Goal: Communication & Community: Answer question/provide support

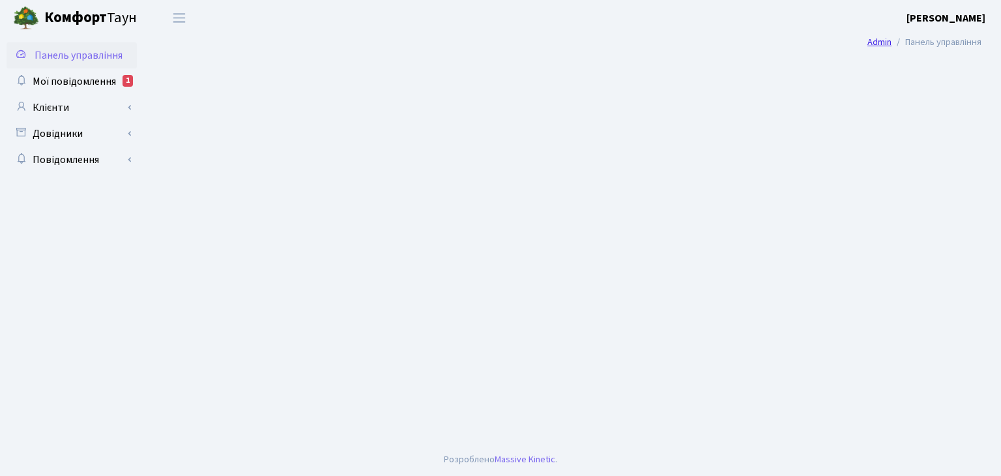
click at [885, 40] on link "Admin" at bounding box center [879, 42] width 24 height 14
click at [61, 83] on span "Мої повідомлення" at bounding box center [74, 81] width 83 height 14
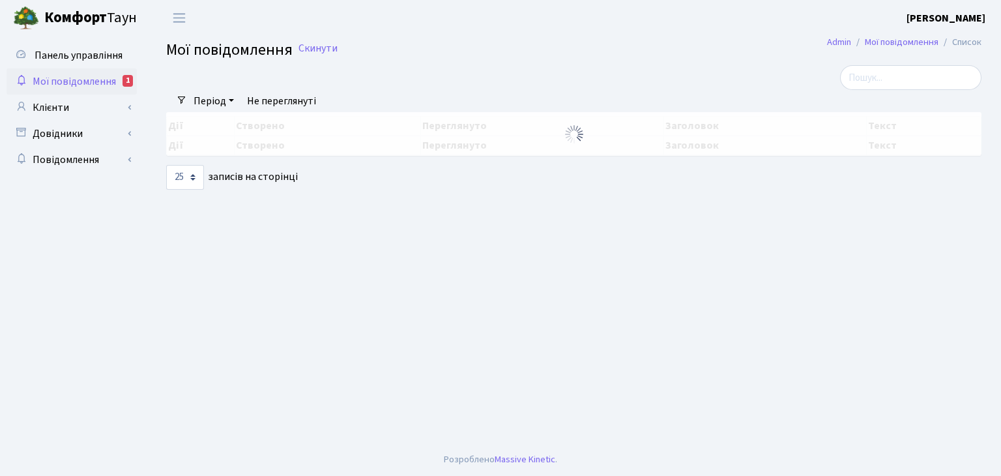
select select "25"
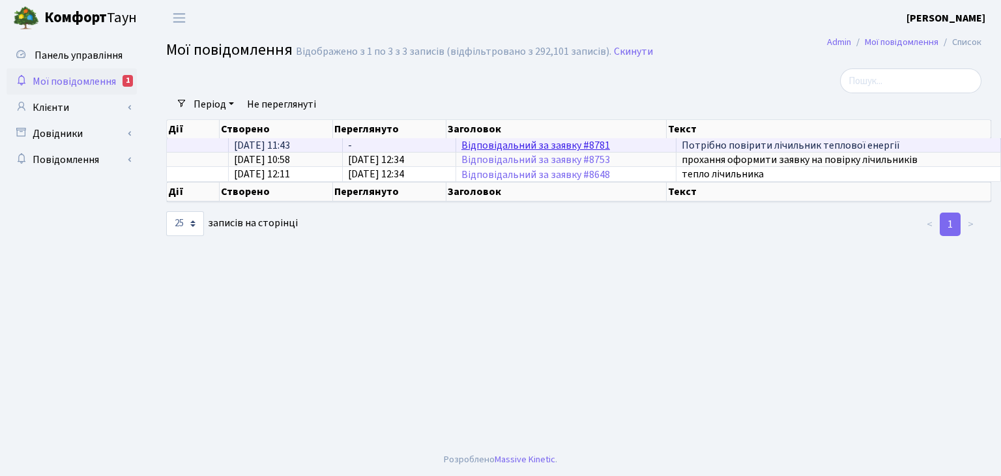
click at [478, 142] on link "Відповідальний за заявку #8781" at bounding box center [535, 145] width 149 height 14
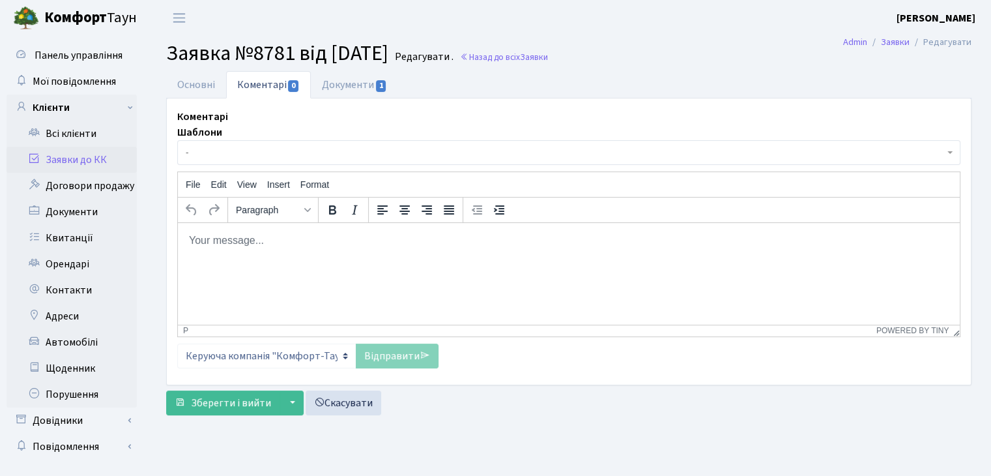
scroll to position [23, 0]
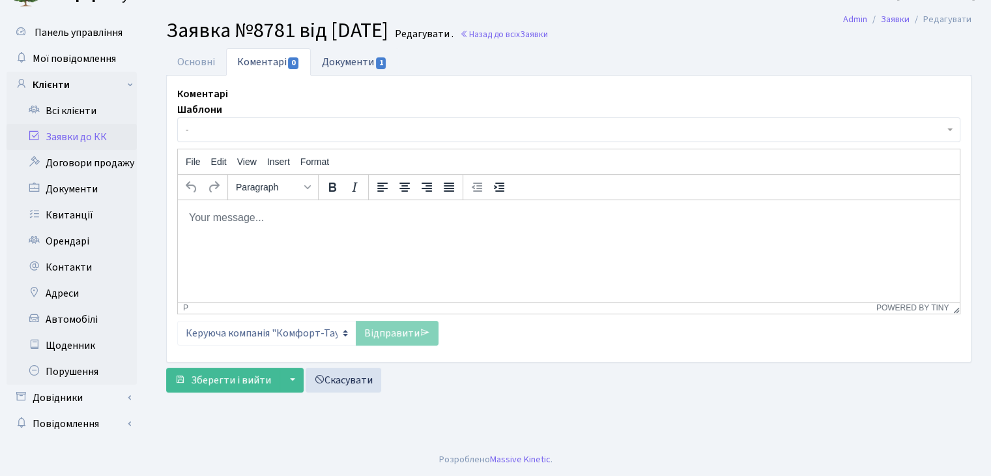
click at [340, 62] on link "Документи 1" at bounding box center [354, 61] width 87 height 27
select select "25"
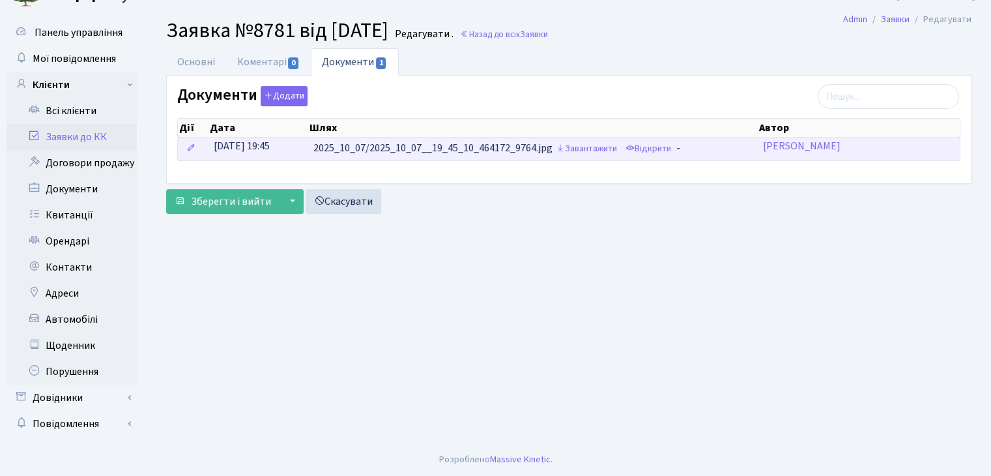
click at [528, 151] on td "2025_10_07/2025_10_07__19_45_10_464172_9764.jpg Завантажити Відкрити -" at bounding box center [532, 148] width 449 height 23
click at [656, 151] on link "Відкрити" at bounding box center [648, 149] width 52 height 20
click at [490, 147] on td "2025_10_07/2025_10_07__19_45_10_464172_9764.jpg Завантажити Відкрити -" at bounding box center [532, 148] width 449 height 23
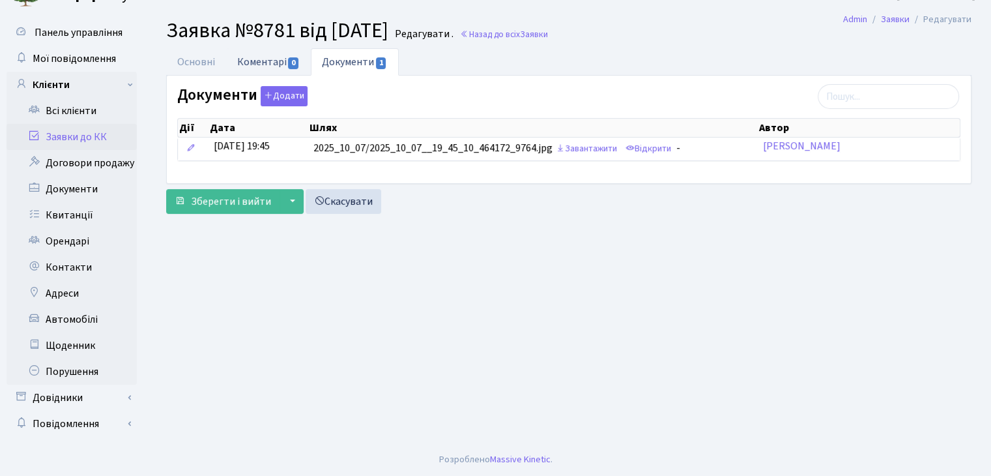
click at [263, 60] on link "Коментарі 0" at bounding box center [268, 61] width 85 height 27
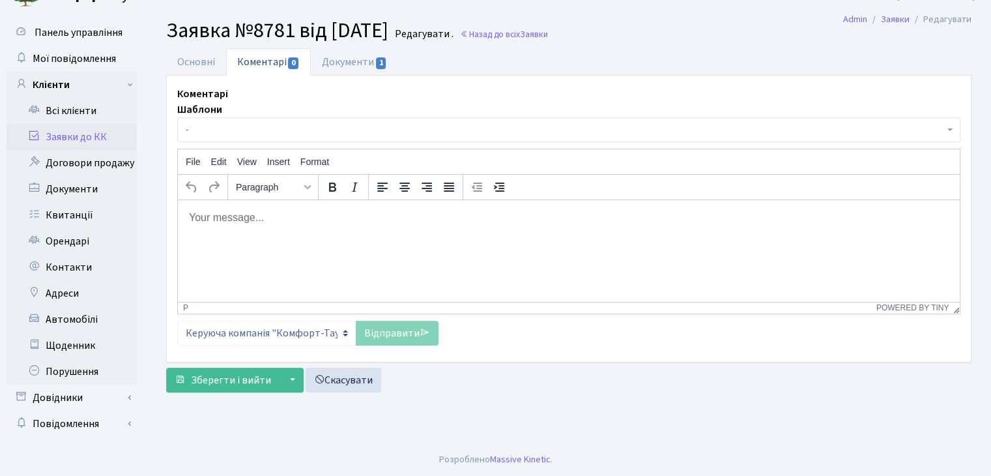
click at [302, 224] on p "Rich Text Area. Press ALT-0 for help." at bounding box center [568, 217] width 761 height 14
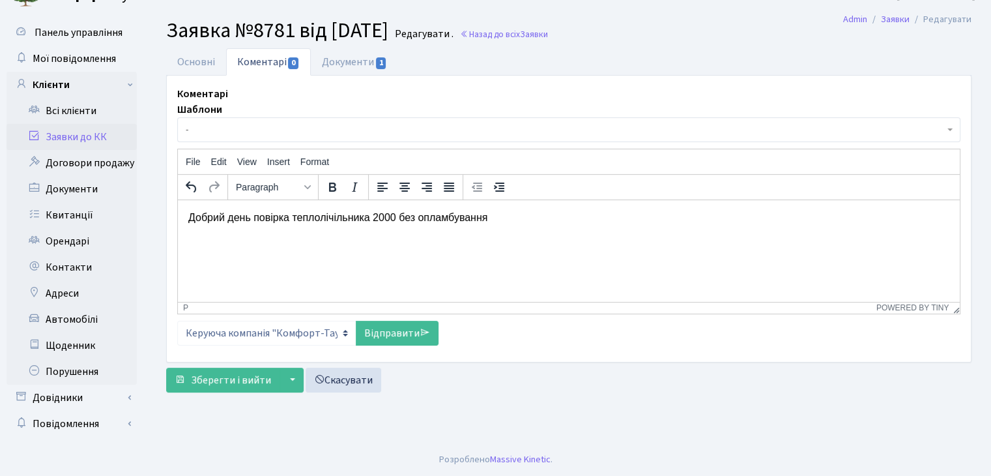
click at [395, 221] on p "Добрий день повірка теплолічільника 2000 без опламбування" at bounding box center [568, 217] width 761 height 14
click at [388, 334] on link "Відправити" at bounding box center [397, 333] width 83 height 25
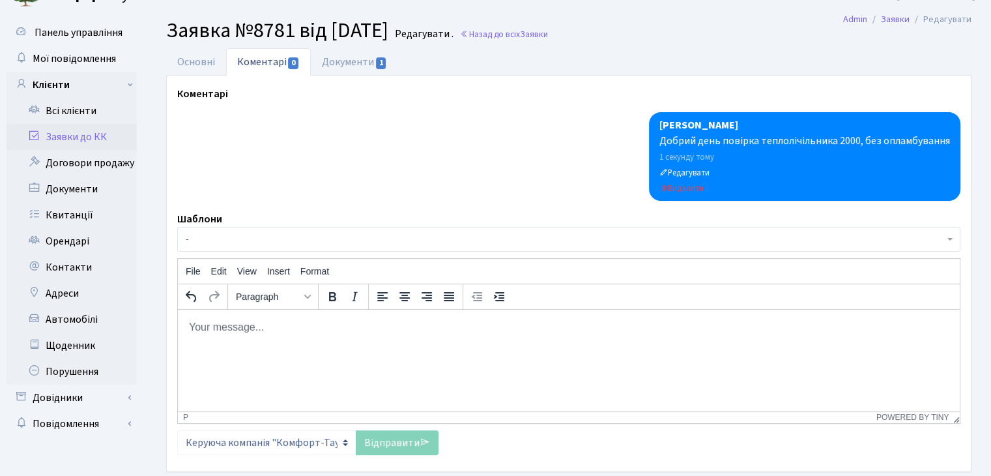
click at [51, 141] on link "Заявки до КК" at bounding box center [72, 137] width 130 height 26
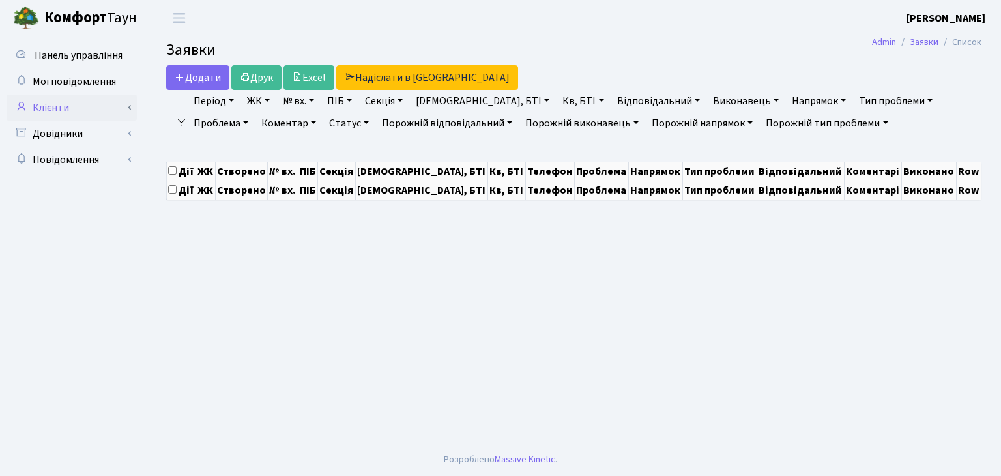
select select "25"
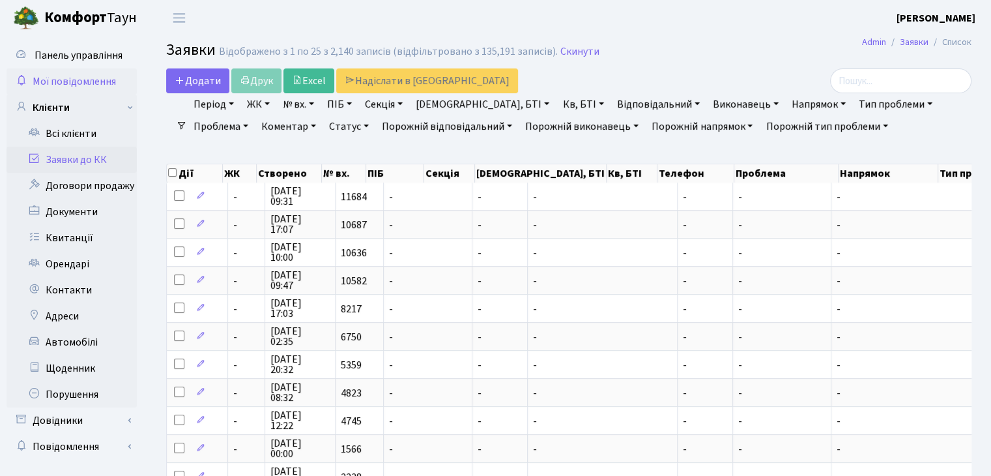
click at [66, 80] on span "Мої повідомлення" at bounding box center [74, 81] width 83 height 14
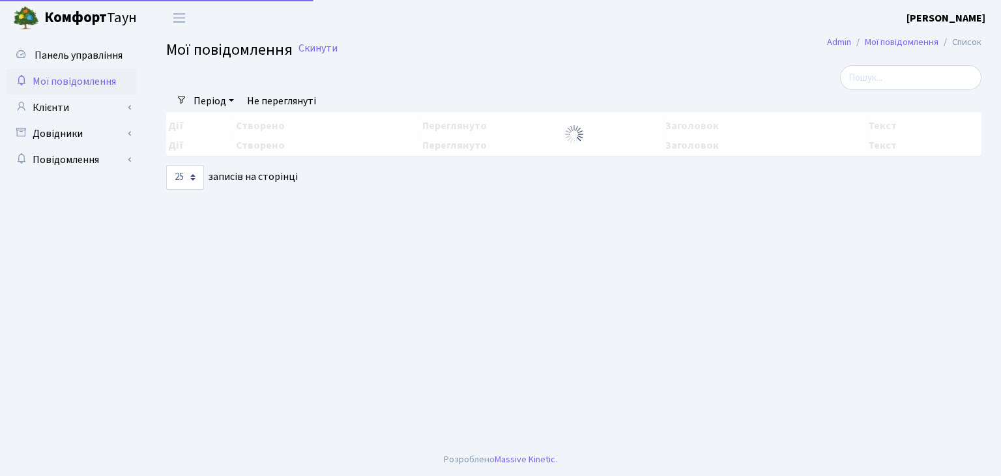
select select "25"
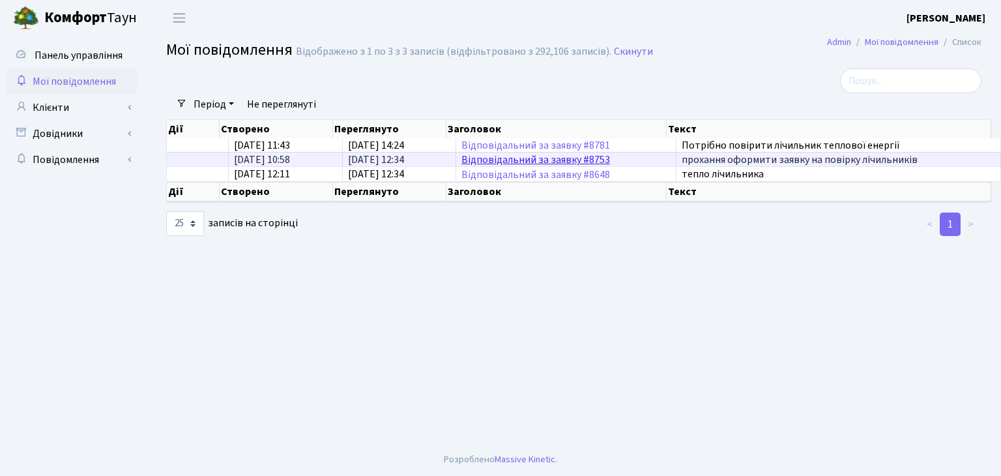
click at [516, 161] on link "Відповідальний за заявку #8753" at bounding box center [535, 159] width 149 height 14
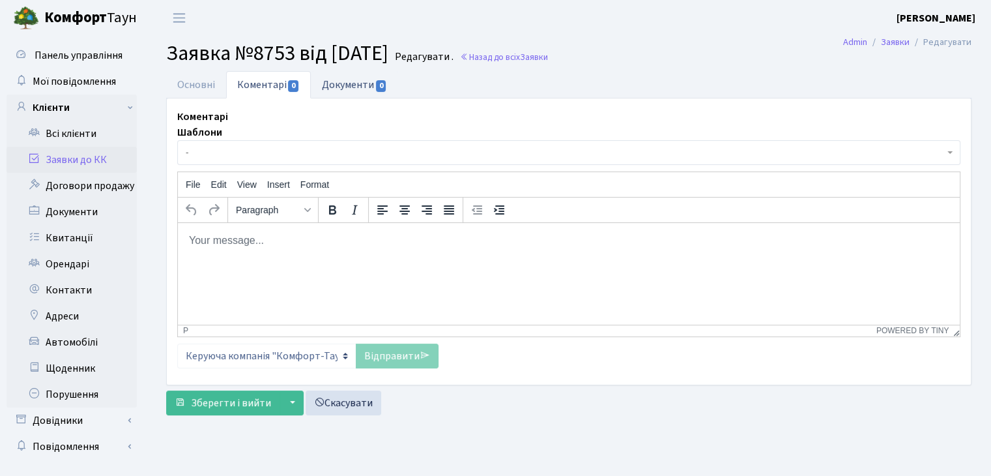
click at [336, 81] on link "Документи 0" at bounding box center [354, 84] width 87 height 27
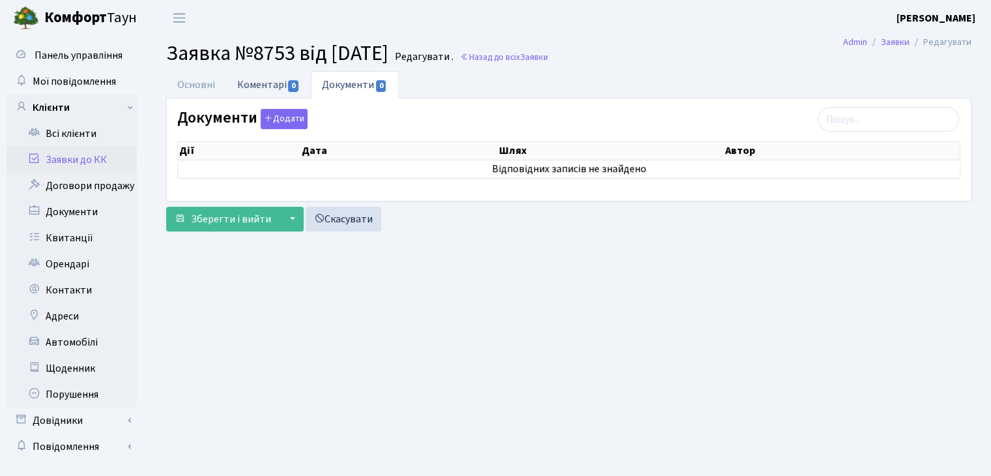
click at [274, 81] on link "Коментарі 0" at bounding box center [268, 84] width 85 height 27
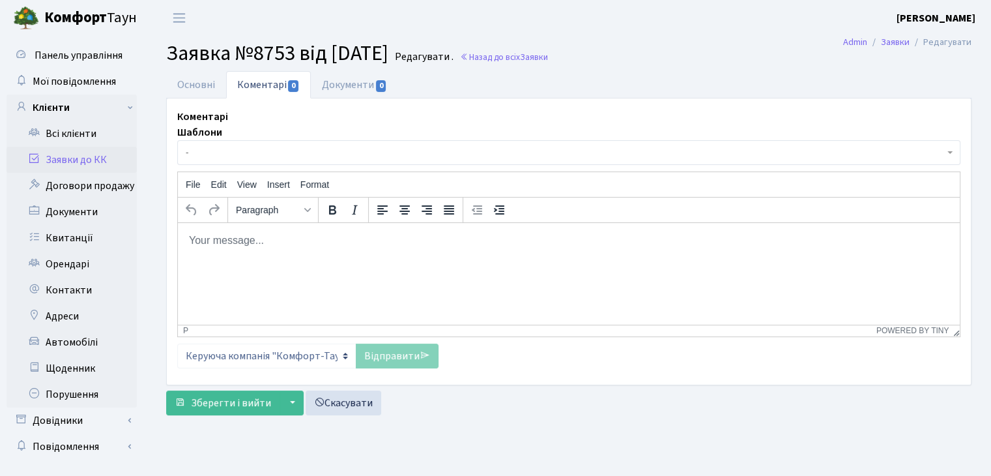
click at [298, 255] on html at bounding box center [569, 240] width 782 height 35
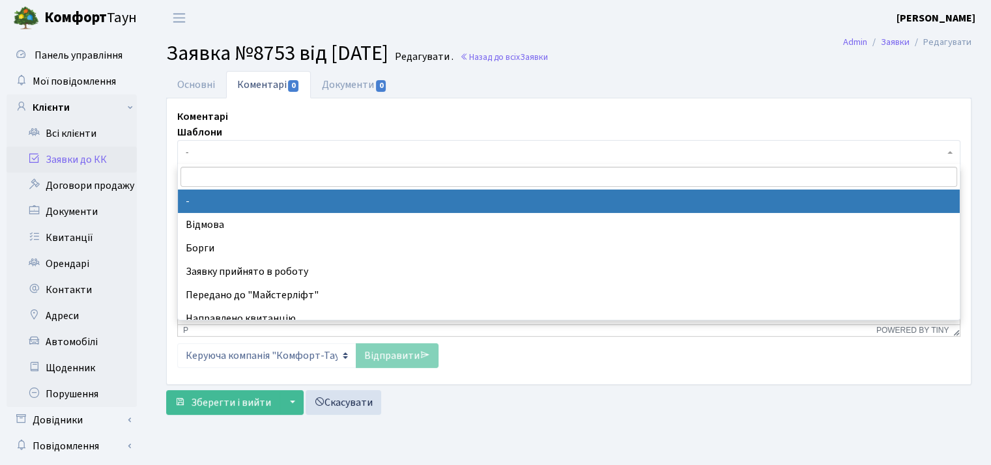
click at [372, 145] on span "-" at bounding box center [568, 152] width 783 height 25
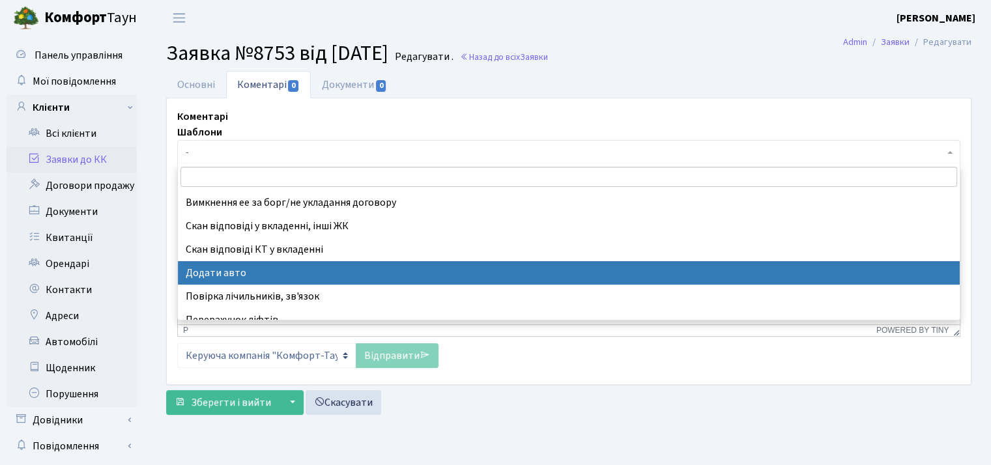
scroll to position [510, 0]
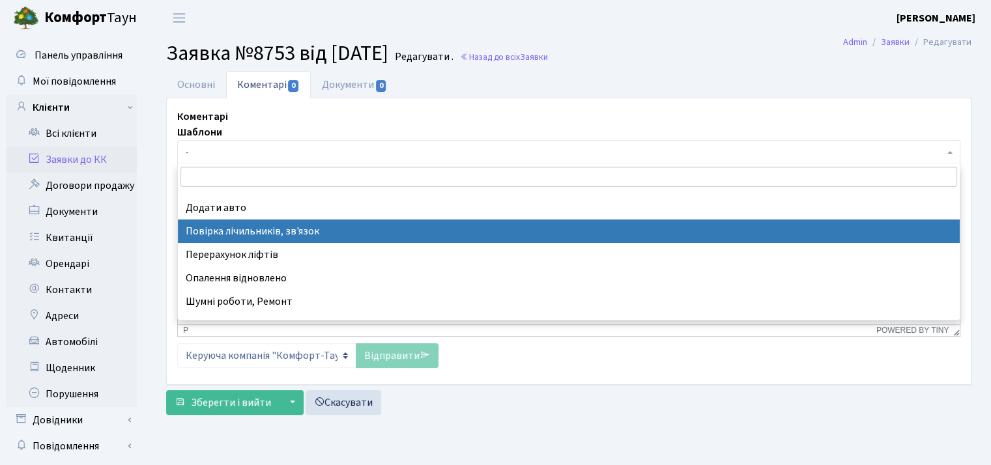
select select "61"
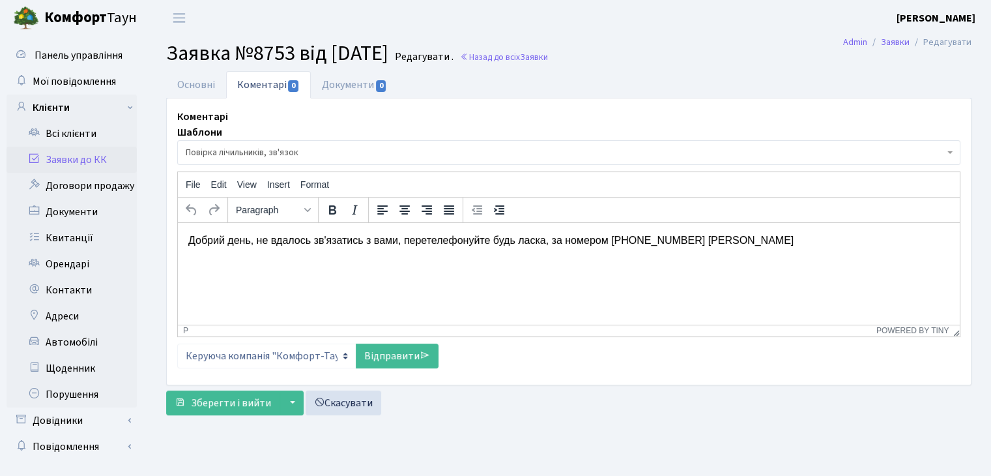
click at [314, 242] on p "Добрий день, не вдалось зв'язатись з вами, перетелефонуйте будь ласка, за номер…" at bounding box center [568, 240] width 761 height 14
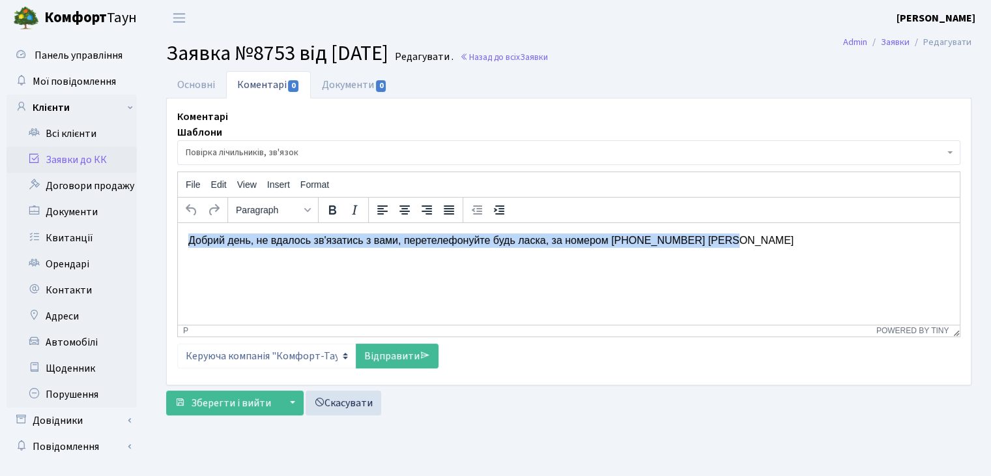
click at [314, 242] on p "Добрий день, не вдалось зв'язатись з вами, перетелефонуйте будь ласка, за номер…" at bounding box center [568, 240] width 761 height 14
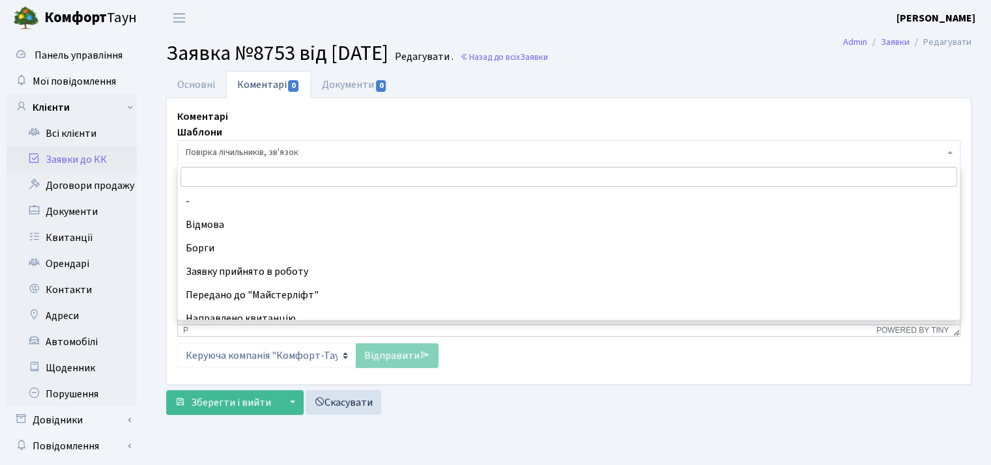
scroll to position [516, 0]
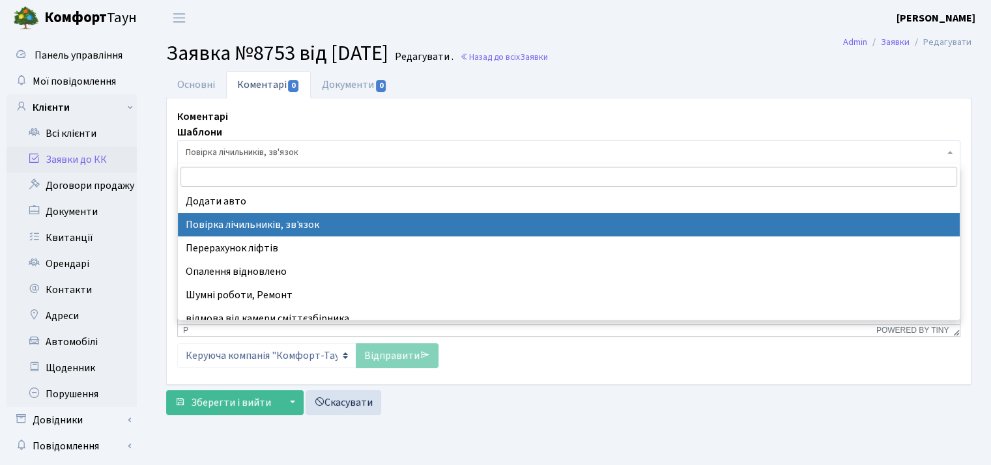
click at [298, 146] on span "Повірка лічильників, зв'язок" at bounding box center [565, 152] width 759 height 13
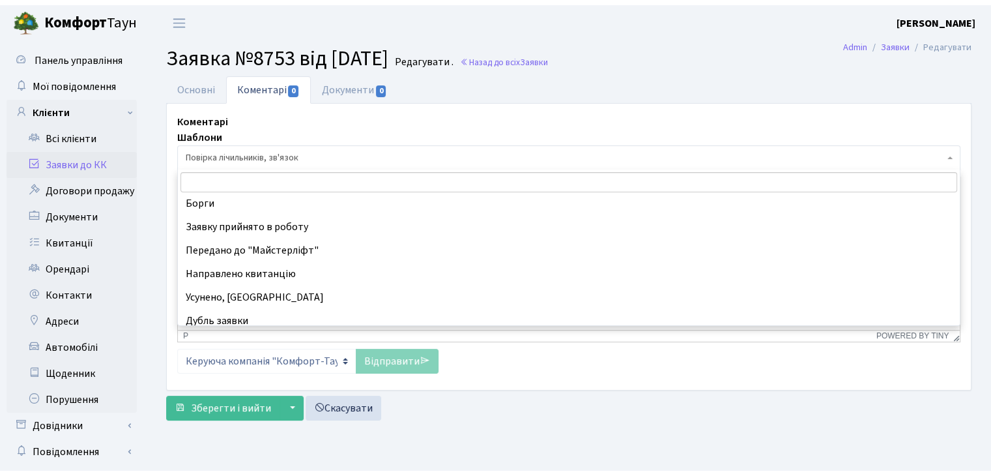
scroll to position [0, 0]
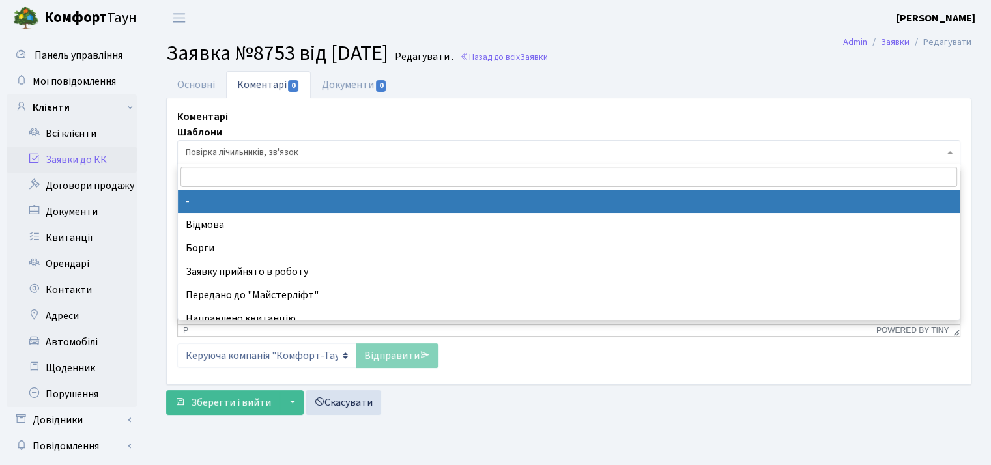
select select
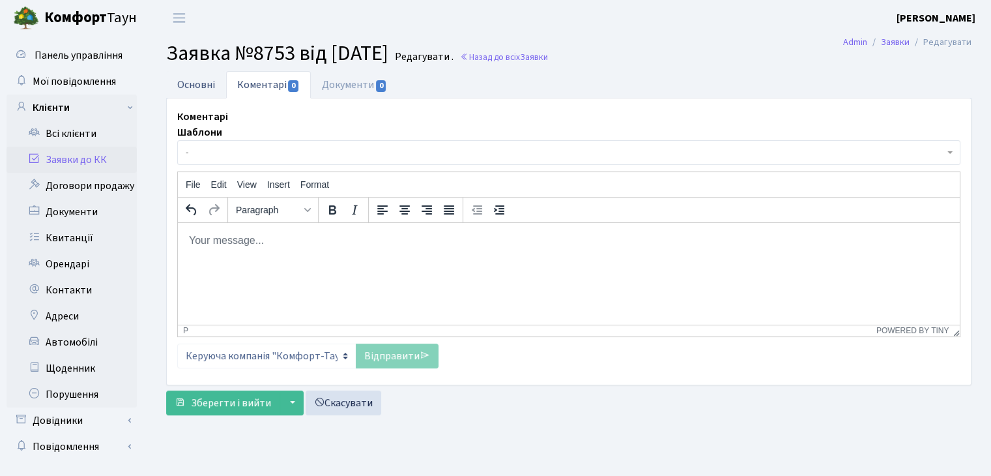
click at [214, 86] on link "Основні" at bounding box center [196, 84] width 60 height 27
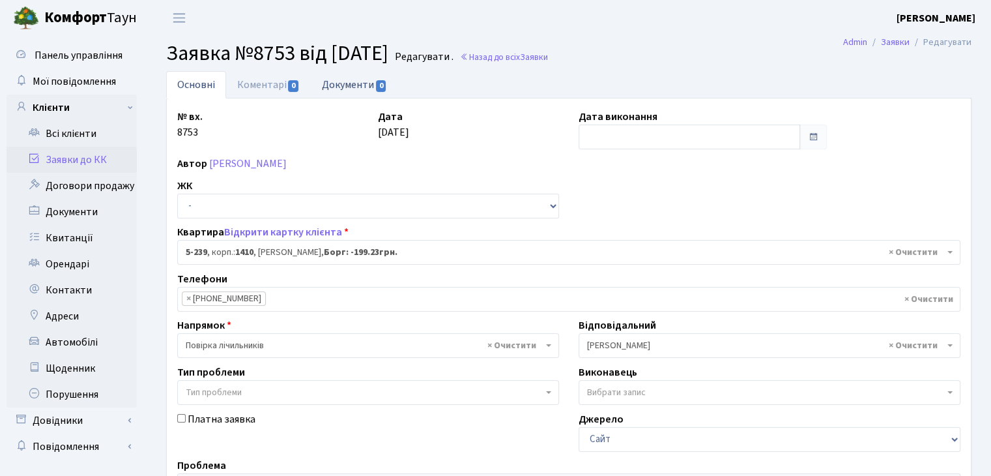
click at [357, 91] on link "Документи 0" at bounding box center [354, 84] width 87 height 27
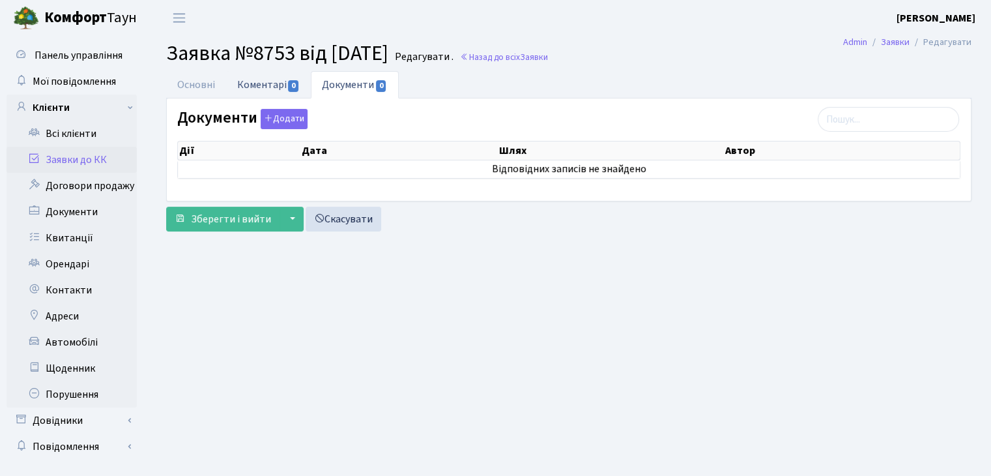
click at [250, 83] on link "Коментарі 0" at bounding box center [268, 84] width 85 height 27
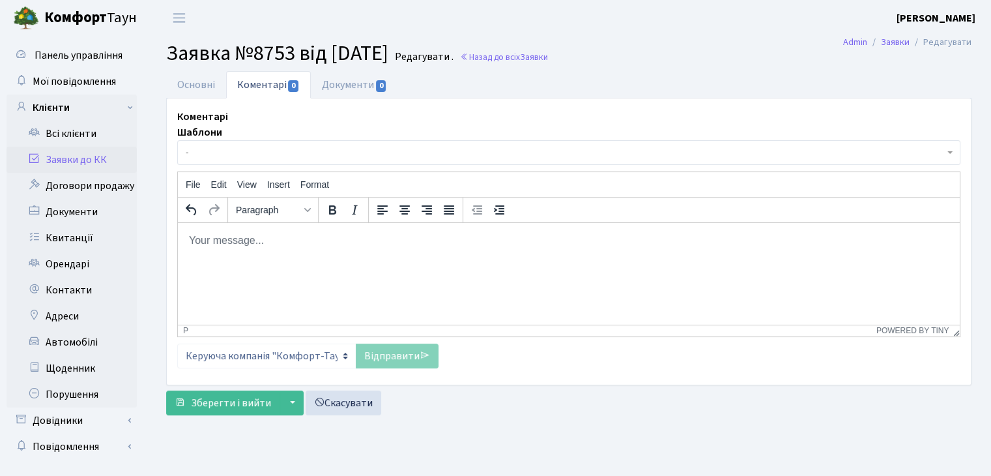
click at [252, 258] on html at bounding box center [569, 240] width 782 height 35
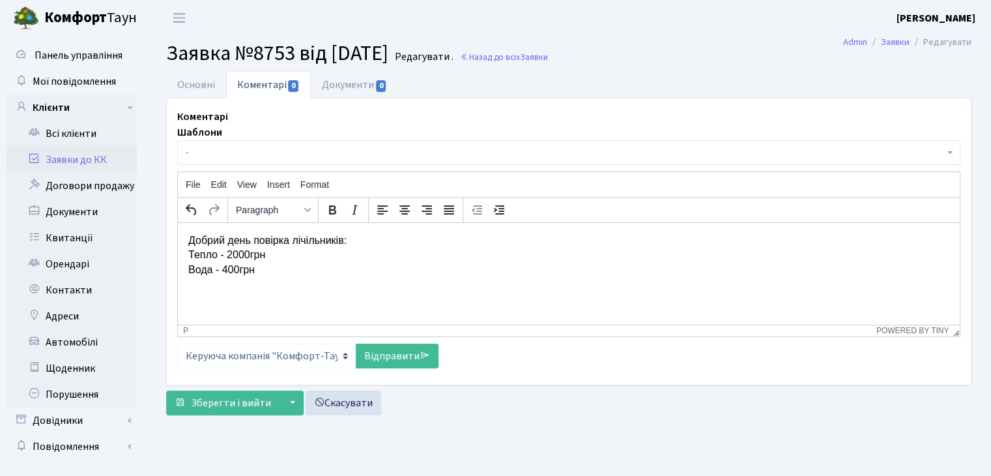
click at [323, 274] on p "Добрий день повірка лічільників: Тепло - 2000грн Вода - 400грн" at bounding box center [568, 255] width 761 height 44
click at [389, 353] on link "Відправити" at bounding box center [397, 355] width 83 height 25
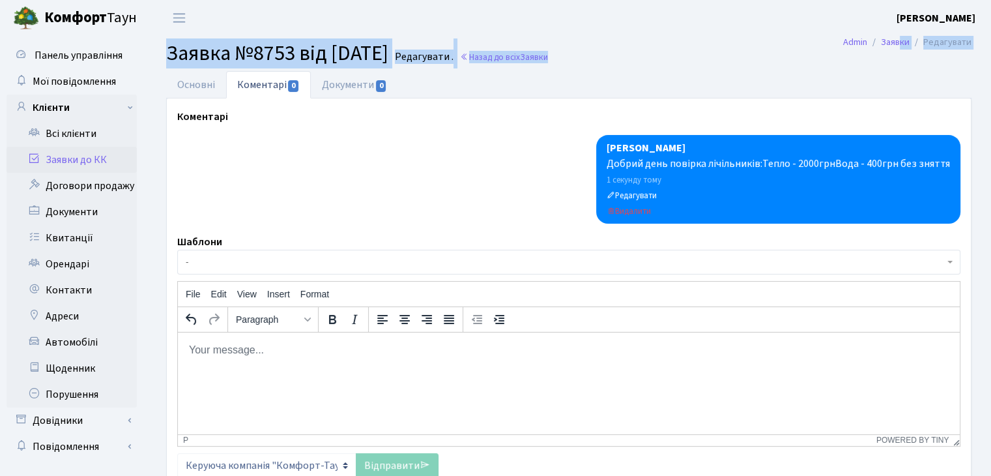
drag, startPoint x: 901, startPoint y: 49, endPoint x: 784, endPoint y: 48, distance: 116.6
click at [784, 48] on main "Admin Заявки Редагувати Заявка №8753 від 06.10.2025 Редагувати . Назад до всіх …" at bounding box center [569, 283] width 845 height 495
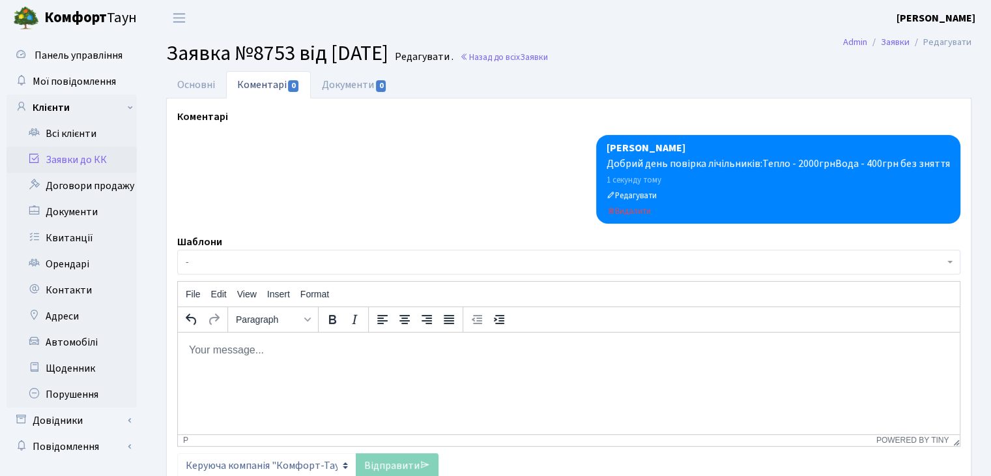
click at [784, 48] on h2 "Заявка №8753 від 06.10.2025 Редагувати . Назад до всіх Заявки" at bounding box center [568, 53] width 805 height 25
click at [890, 42] on link "Заявки" at bounding box center [895, 42] width 29 height 14
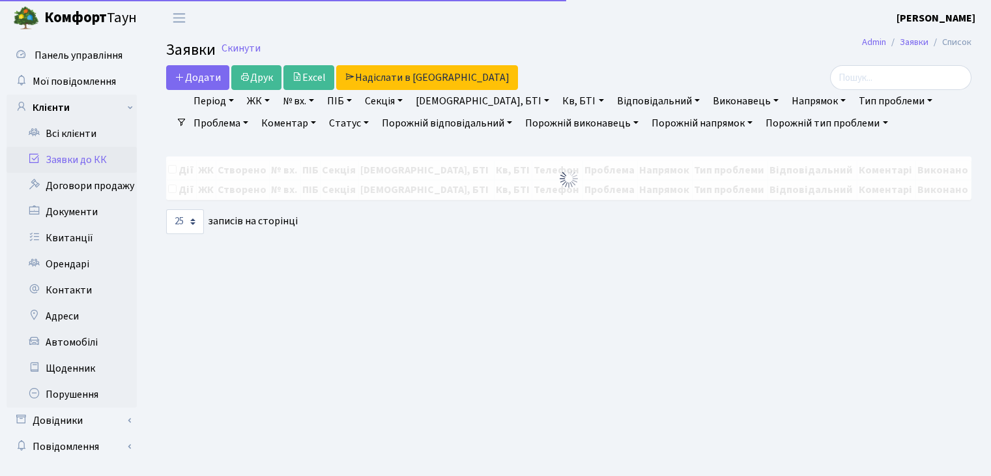
select select "25"
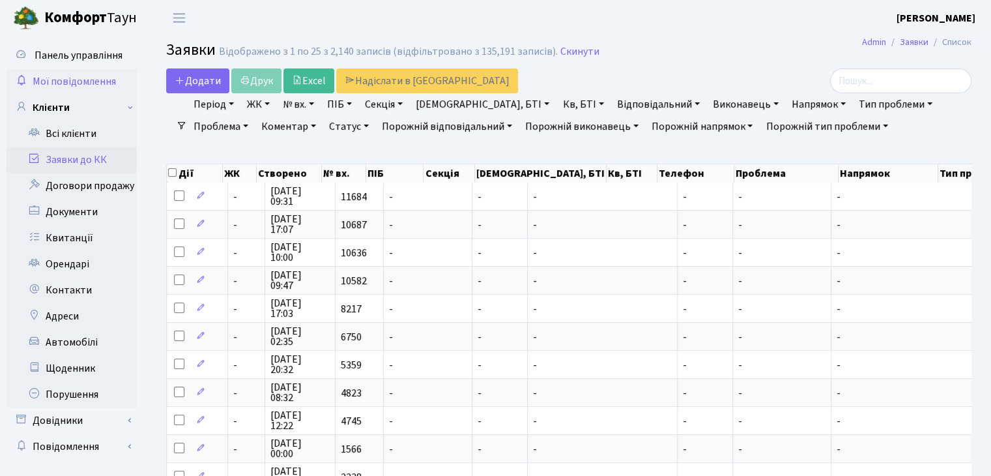
click at [55, 82] on span "Мої повідомлення" at bounding box center [74, 81] width 83 height 14
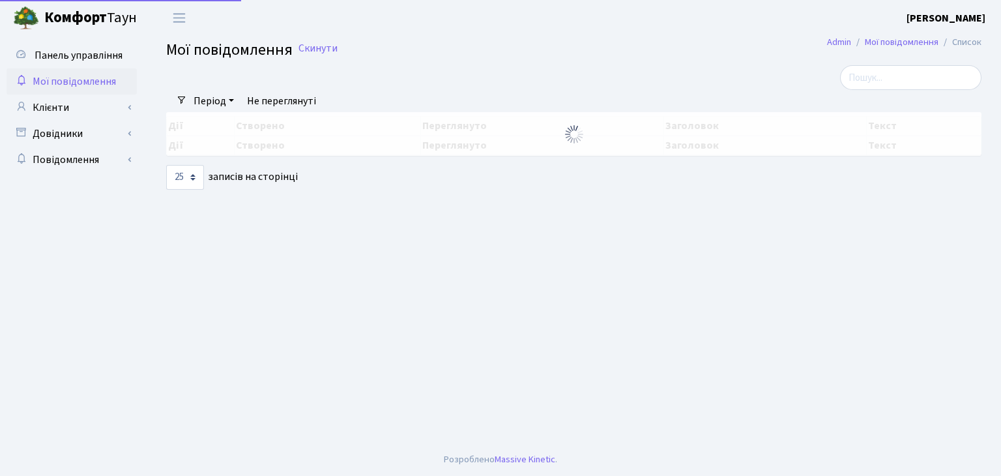
select select "25"
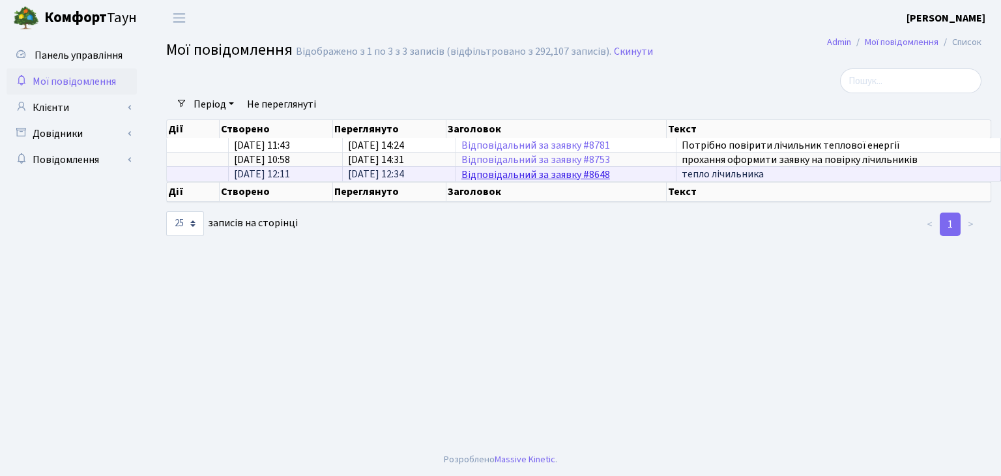
click at [473, 171] on link "Відповідальний за заявку #8648" at bounding box center [535, 174] width 149 height 14
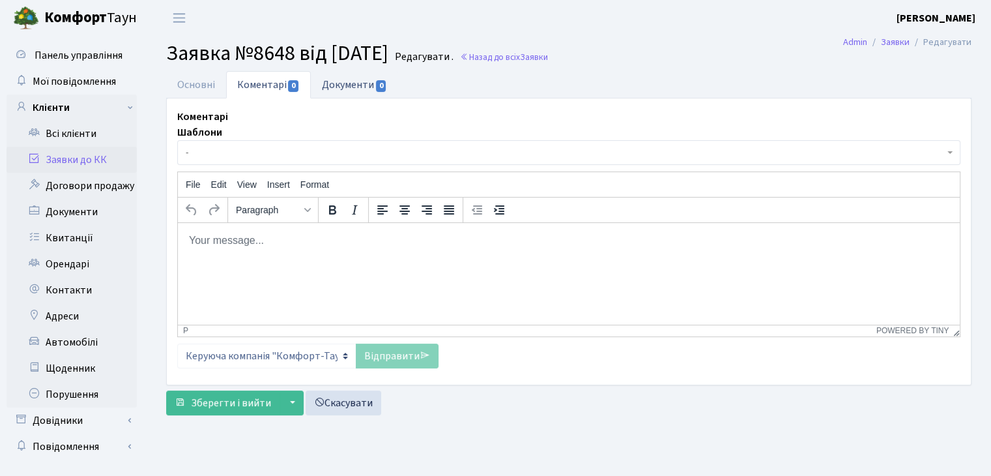
click at [346, 81] on link "Документи 0" at bounding box center [354, 84] width 87 height 27
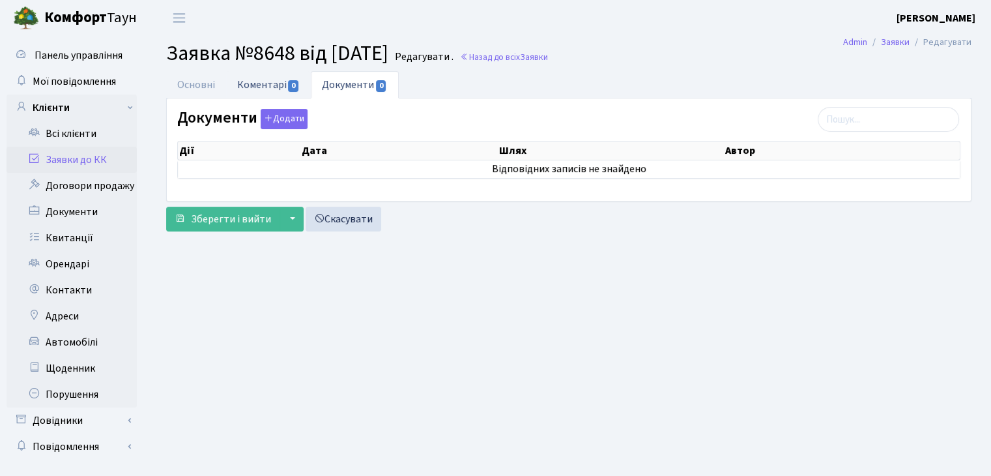
click at [263, 80] on link "Коментарі 0" at bounding box center [268, 84] width 85 height 27
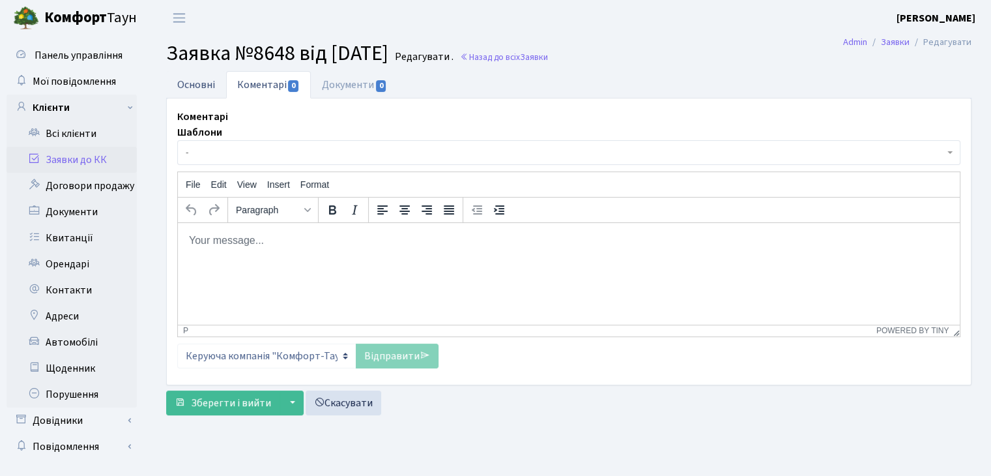
click at [196, 86] on link "Основні" at bounding box center [196, 84] width 60 height 27
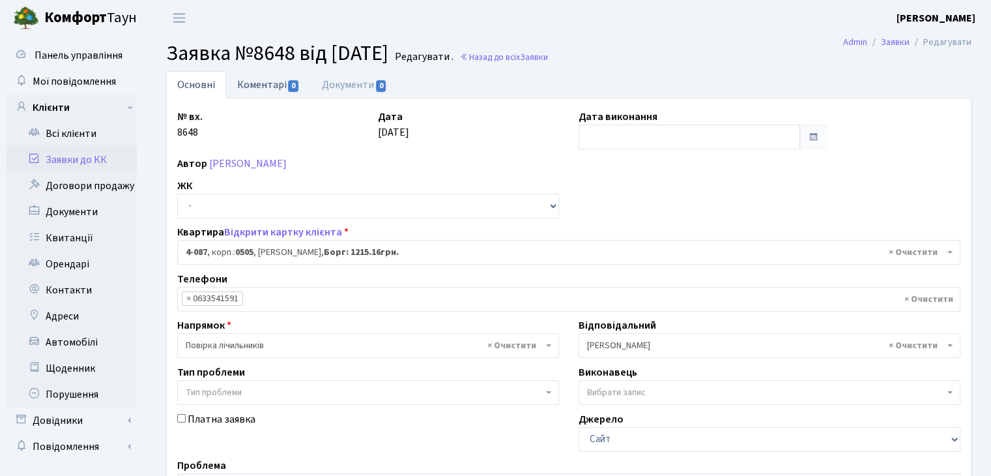
click at [274, 87] on link "Коментарі 0" at bounding box center [268, 84] width 85 height 27
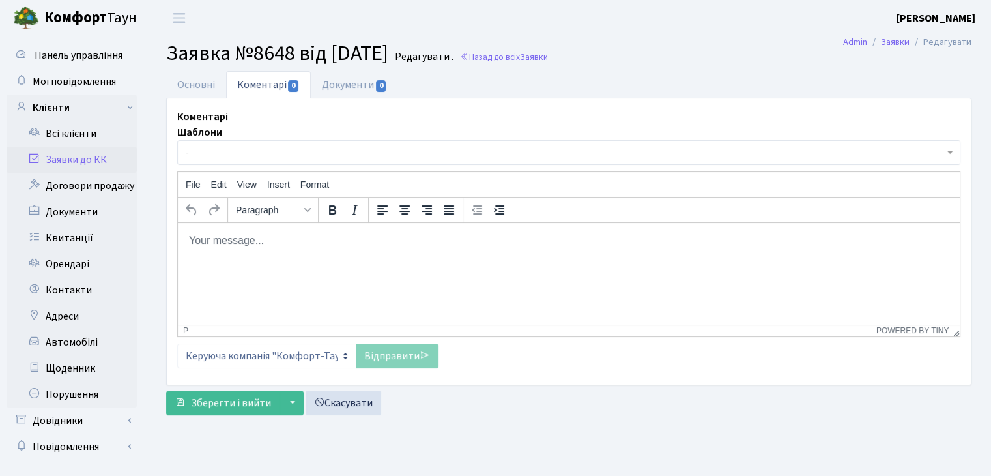
click at [270, 242] on p "Rich Text Area. Press ALT-0 for help." at bounding box center [568, 240] width 761 height 14
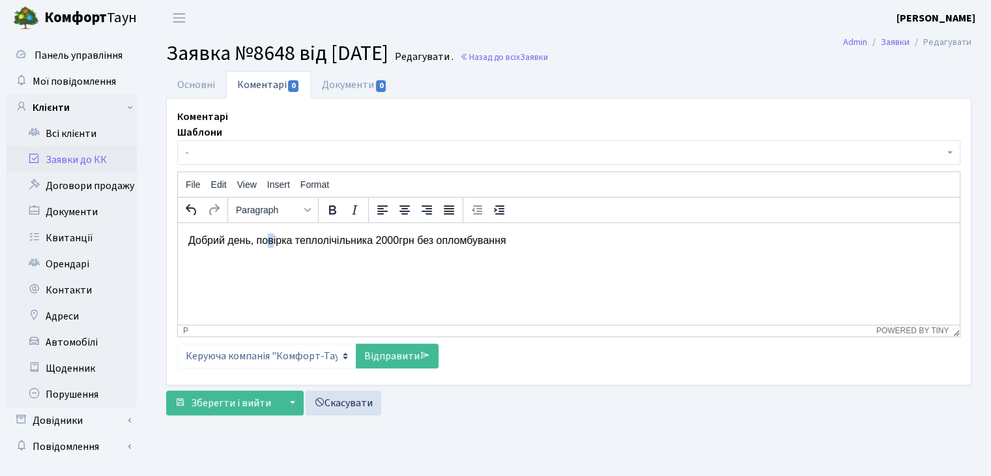
drag, startPoint x: 270, startPoint y: 242, endPoint x: 275, endPoint y: 266, distance: 24.5
click at [275, 258] on html "Добрий день, повірка теплолічільника 2000грн без опломбування" at bounding box center [569, 240] width 782 height 35
click at [304, 258] on html "Добрий день, повірка теплолічільника 2000грн без опломбування" at bounding box center [569, 240] width 782 height 35
click at [404, 356] on link "Відправити" at bounding box center [397, 355] width 83 height 25
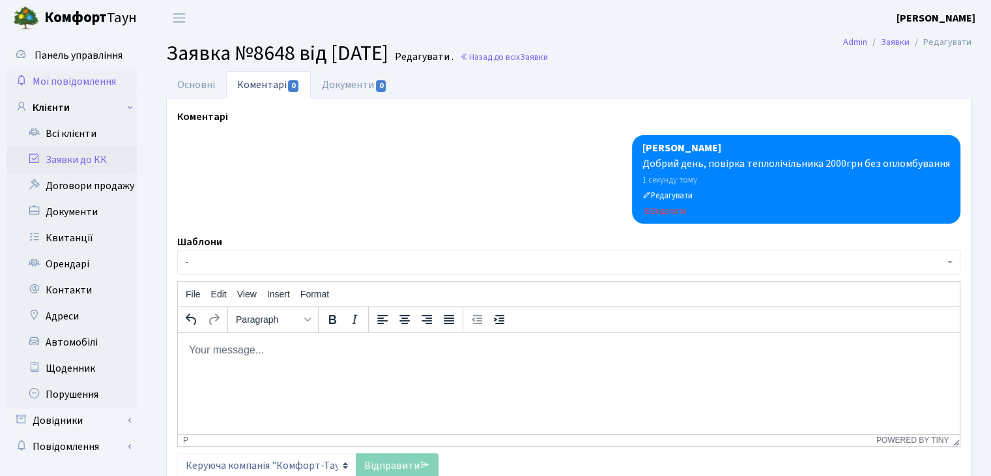
click at [98, 76] on span "Мої повідомлення" at bounding box center [74, 81] width 83 height 14
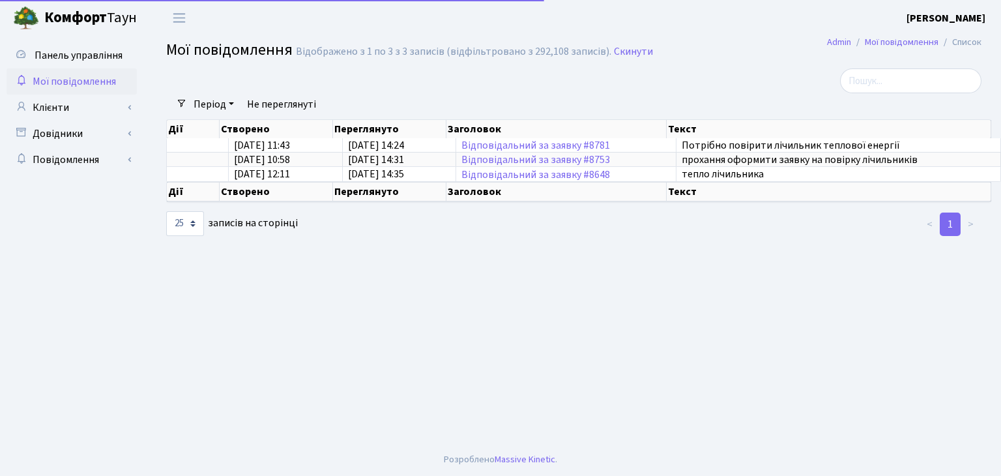
select select "25"
click at [38, 49] on span "Панель управління" at bounding box center [79, 55] width 88 height 14
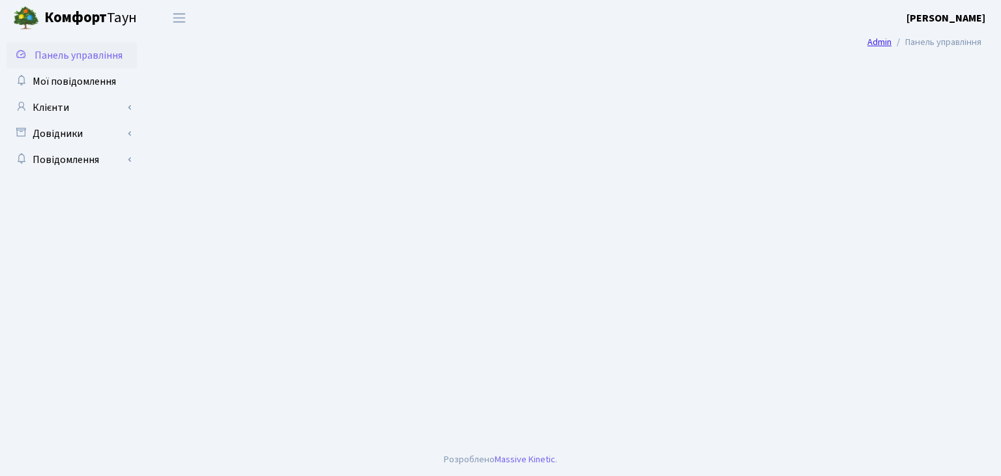
click at [886, 44] on link "Admin" at bounding box center [879, 42] width 24 height 14
click at [875, 44] on link "Admin" at bounding box center [879, 42] width 24 height 14
click at [959, 51] on nav "Admin Панель управління" at bounding box center [924, 42] width 153 height 27
click at [187, 24] on span "Переключити навігацію" at bounding box center [179, 17] width 20 height 15
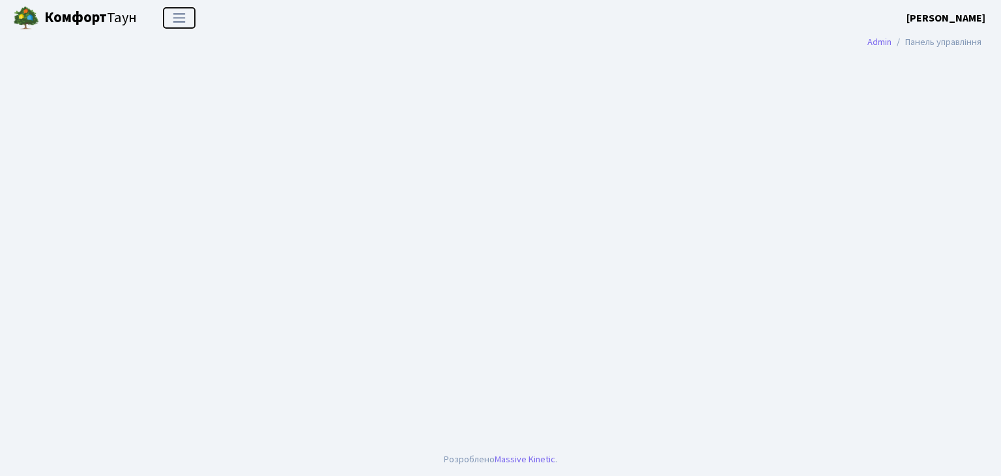
click at [187, 24] on span "Переключити навігацію" at bounding box center [179, 17] width 20 height 15
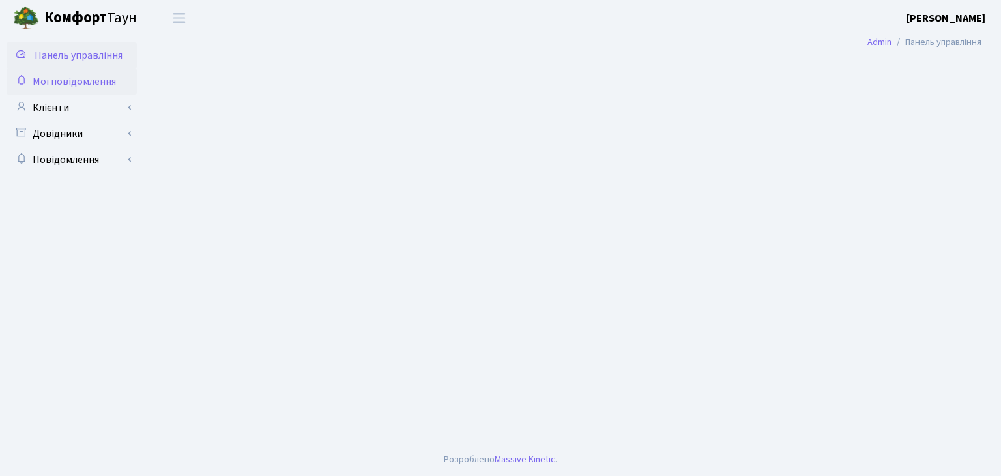
click at [36, 90] on link "Мої повідомлення" at bounding box center [72, 81] width 130 height 26
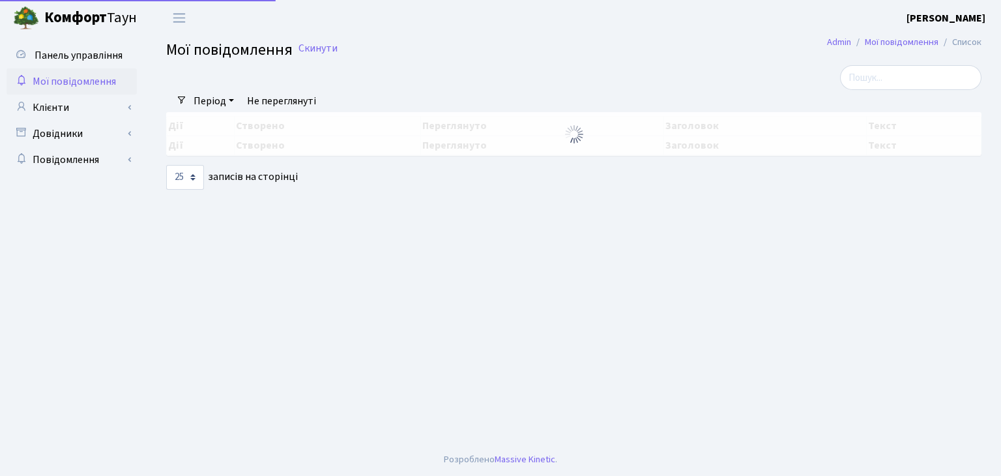
select select "25"
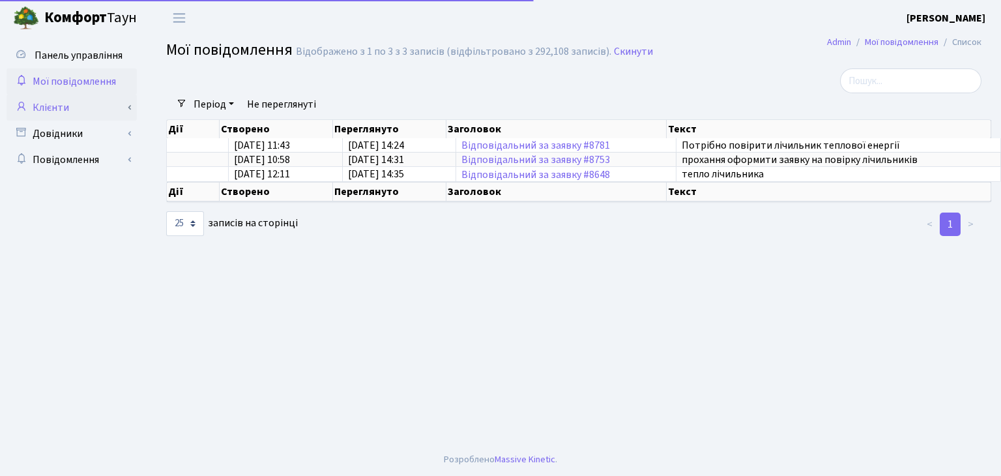
click at [47, 107] on link "Клієнти" at bounding box center [72, 107] width 130 height 26
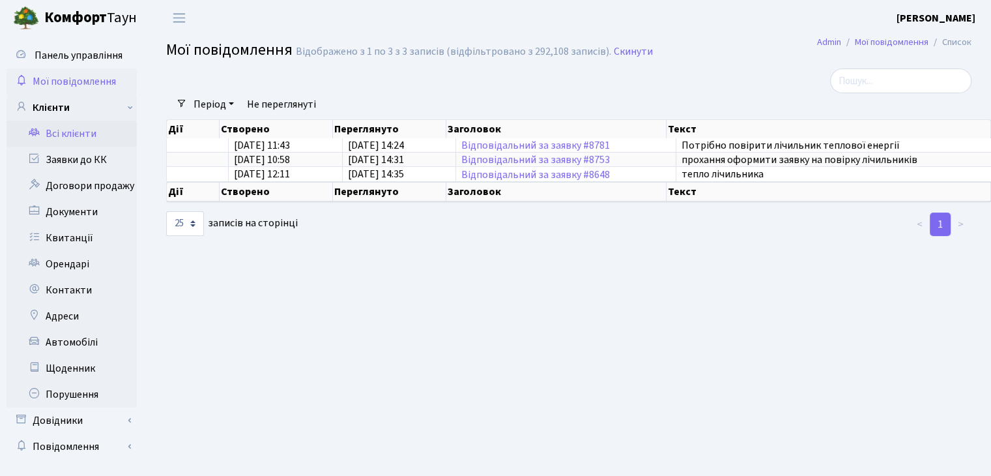
click at [63, 132] on link "Всі клієнти" at bounding box center [72, 134] width 130 height 26
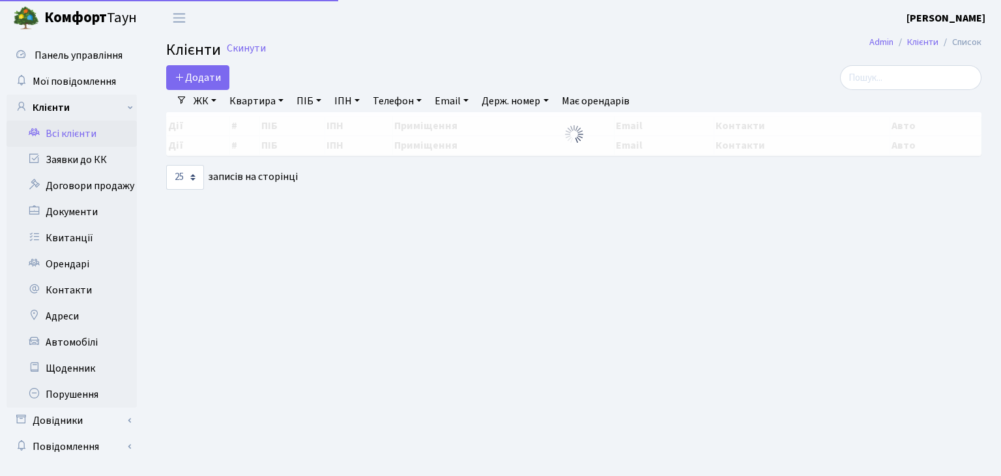
select select "25"
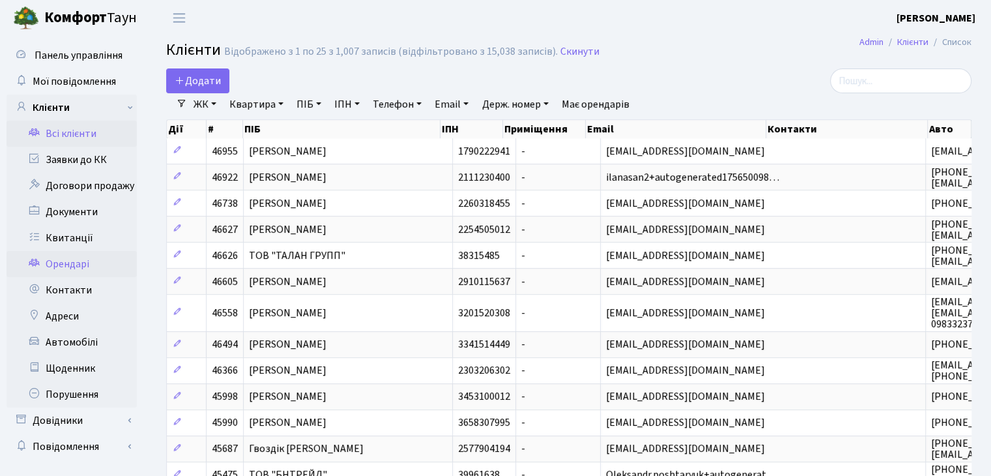
click at [65, 253] on link "Орендарі" at bounding box center [72, 264] width 130 height 26
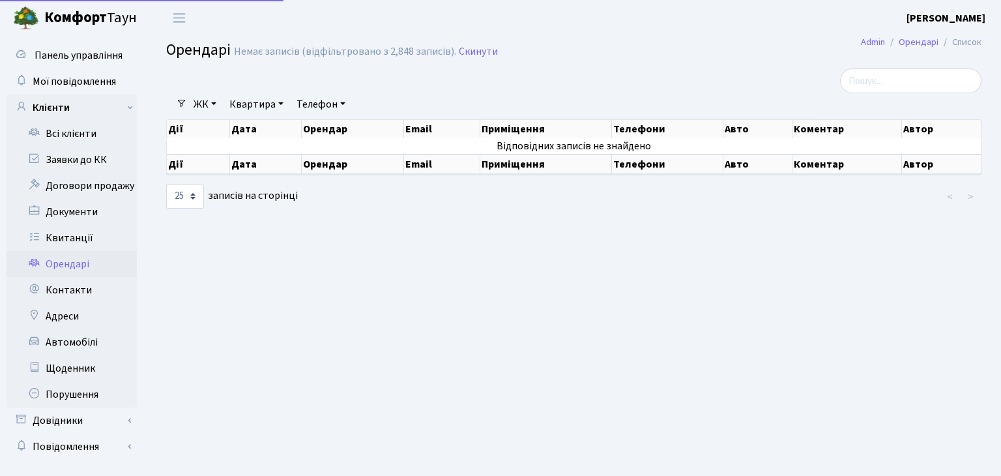
select select "25"
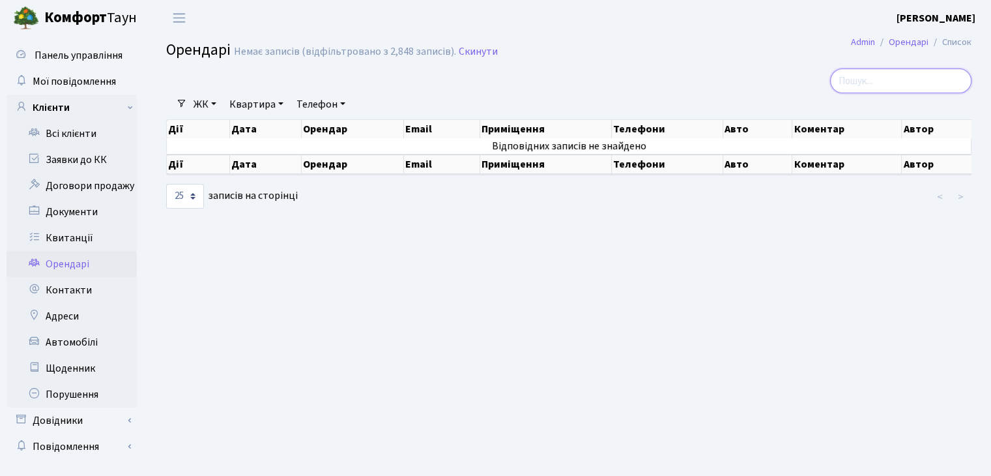
click at [879, 84] on input "search" at bounding box center [900, 80] width 141 height 25
type input "л"
click at [46, 341] on link "Автомобілі" at bounding box center [72, 342] width 130 height 26
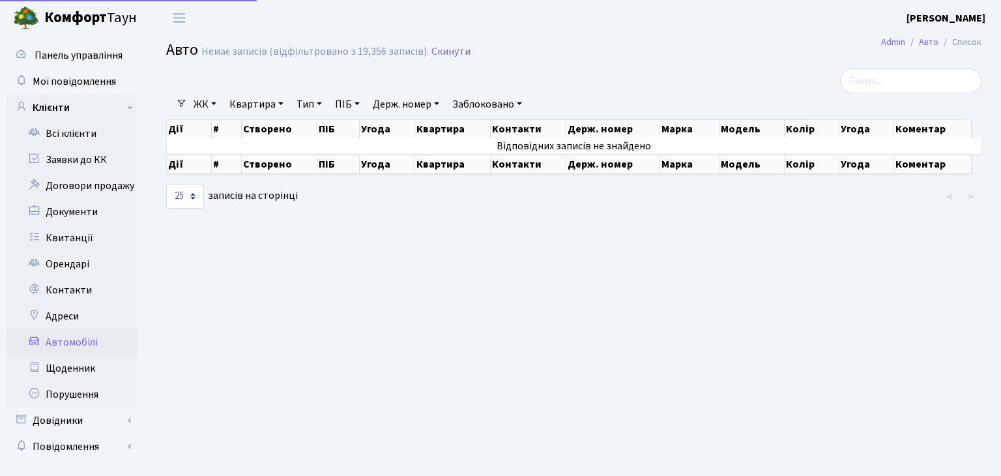
select select "25"
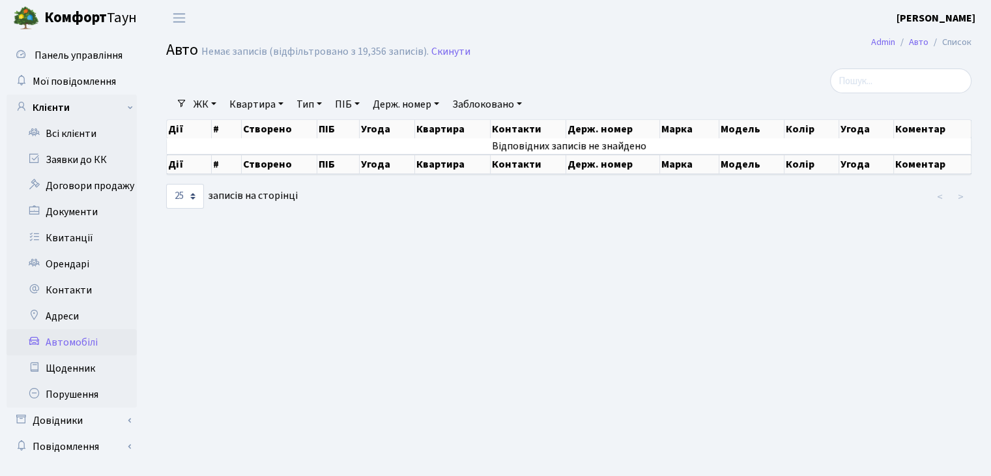
scroll to position [23, 0]
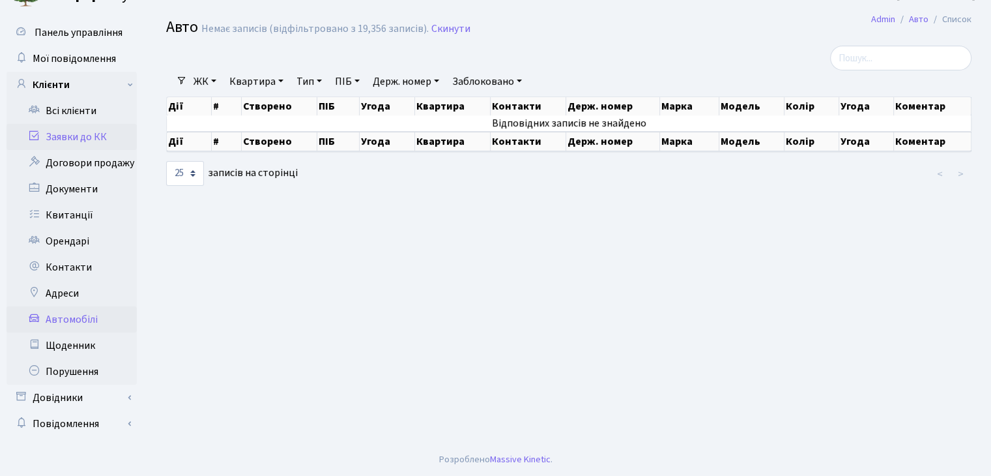
click at [59, 134] on link "Заявки до КК" at bounding box center [72, 137] width 130 height 26
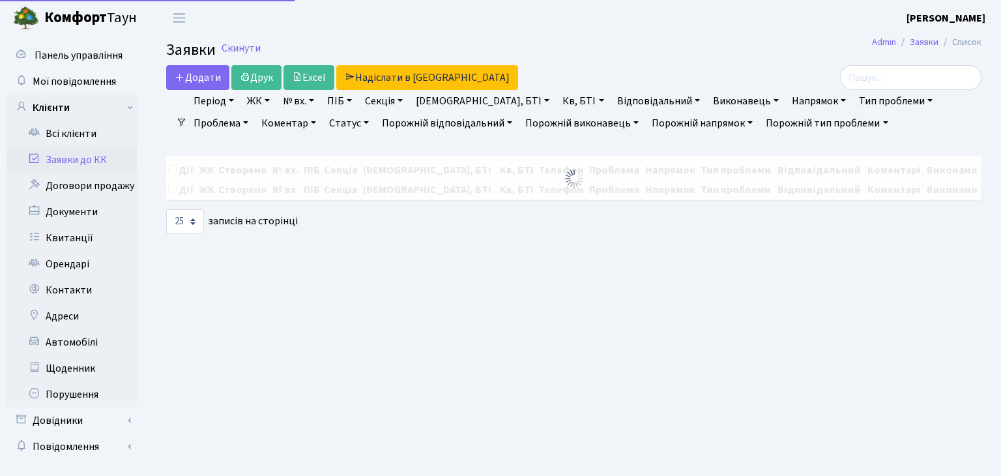
select select "25"
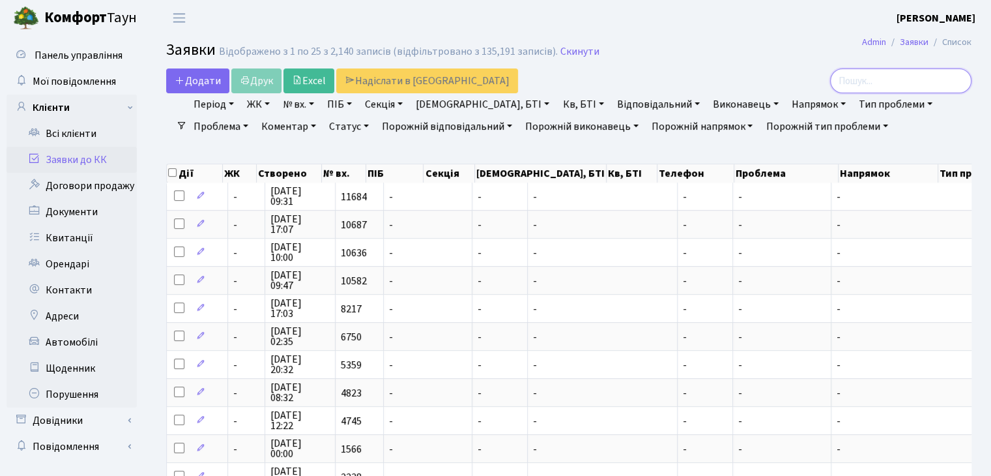
click at [901, 80] on input "search" at bounding box center [900, 80] width 141 height 25
type input "пові"
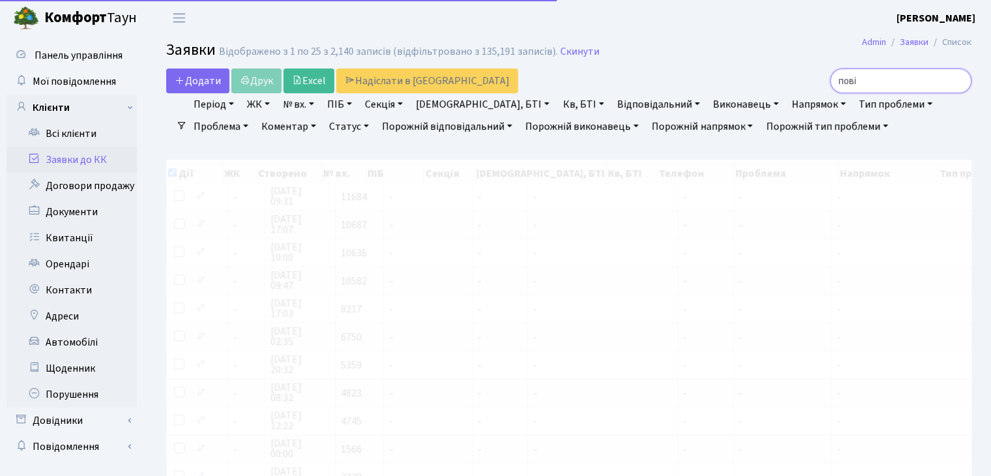
checkbox input "true"
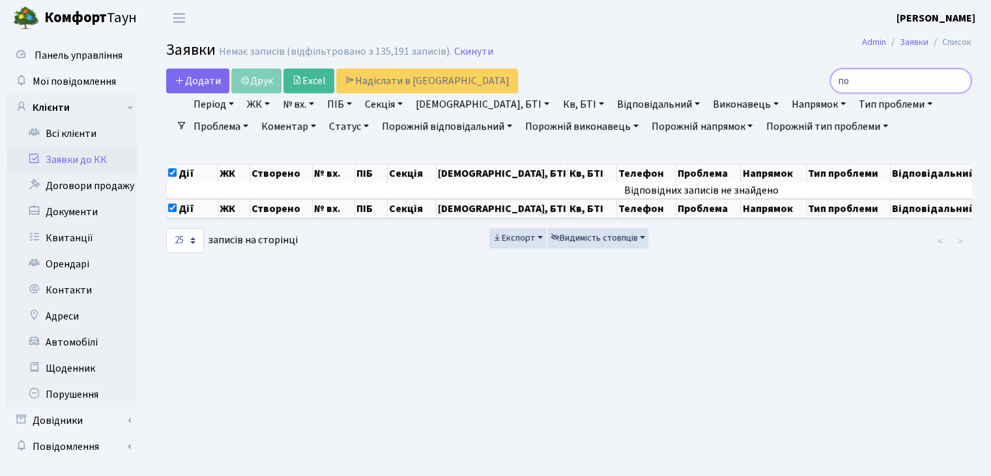
type input "п"
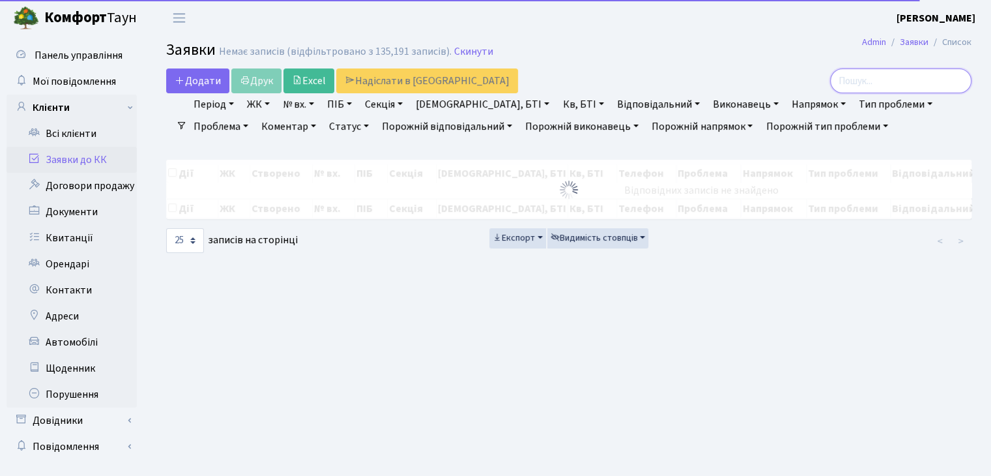
checkbox input "false"
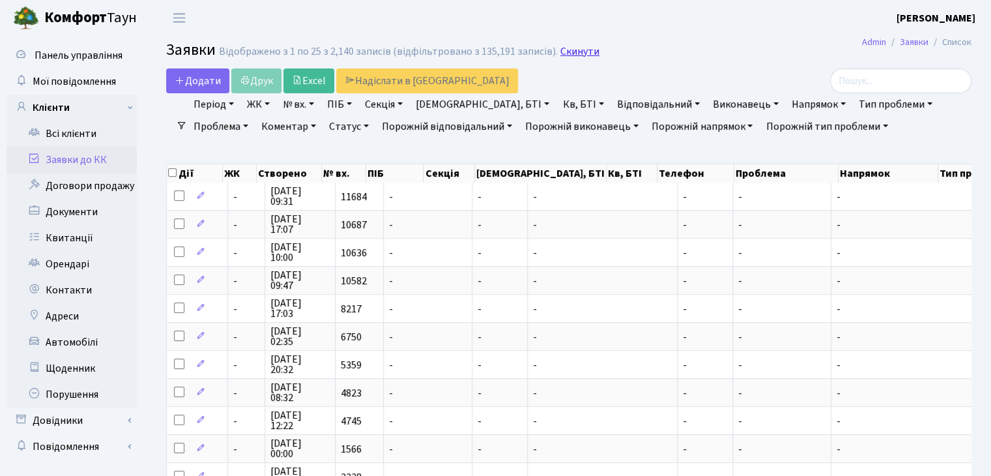
click at [568, 53] on link "Скинути" at bounding box center [579, 52] width 39 height 12
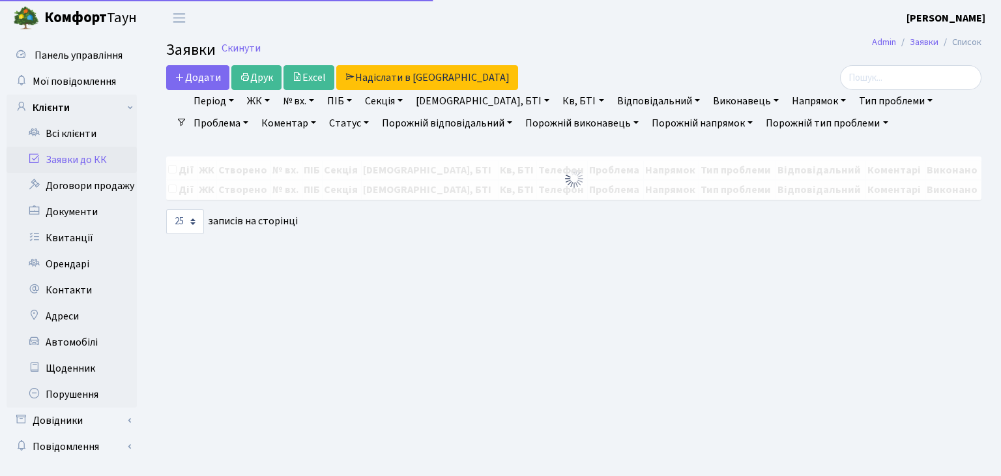
select select "25"
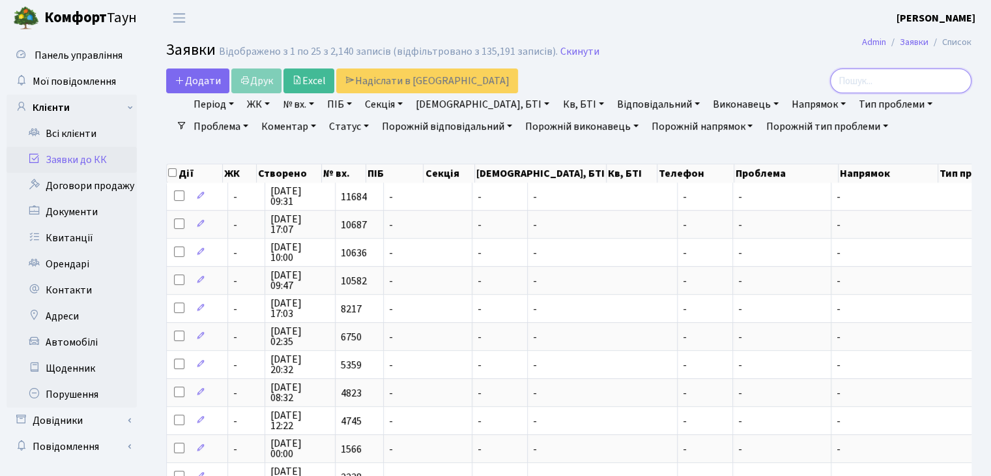
click at [873, 81] on input "search" at bounding box center [900, 80] width 141 height 25
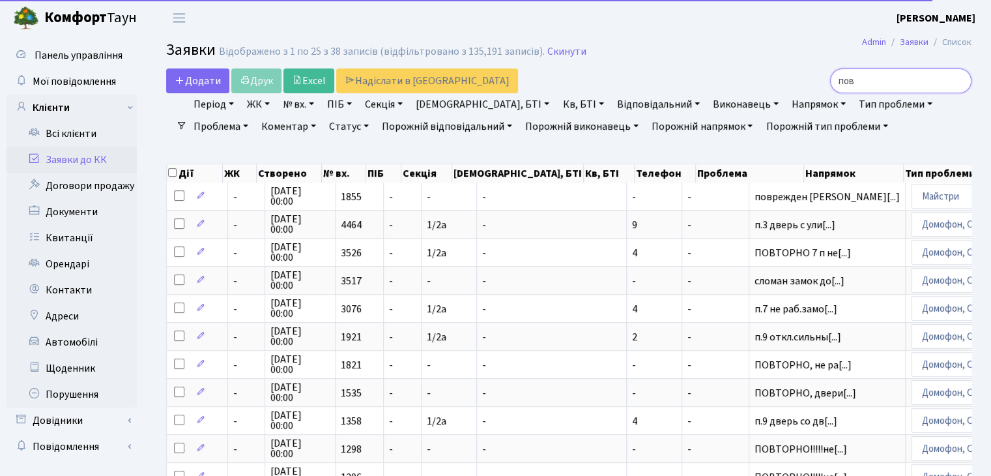
type input "пові"
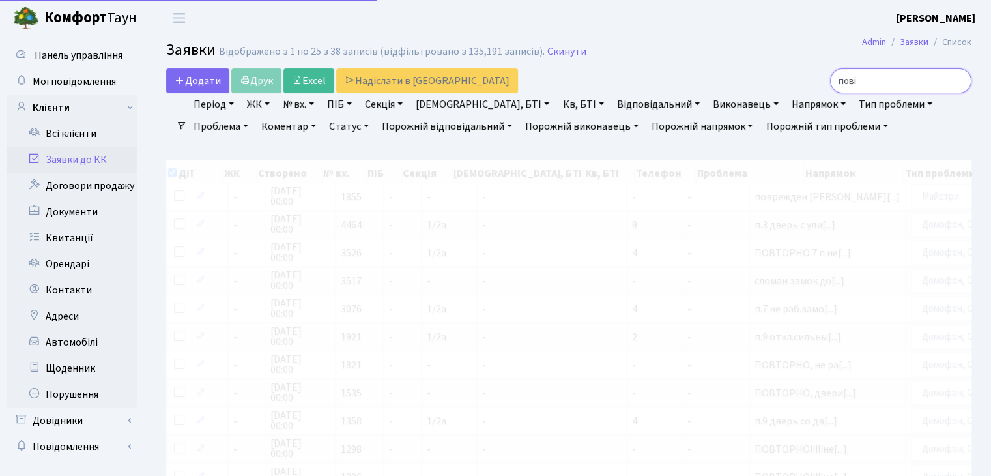
checkbox input "true"
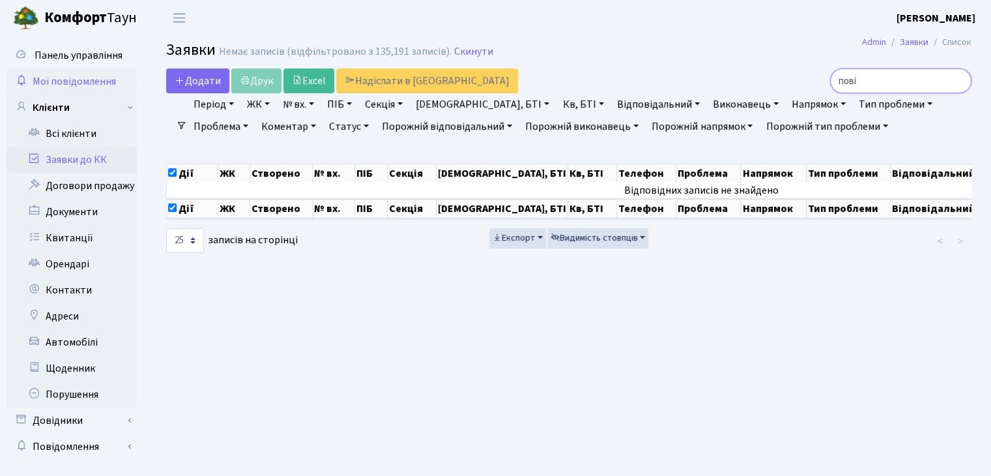
type input "пові"
click at [66, 77] on span "Мої повідомлення" at bounding box center [74, 81] width 83 height 14
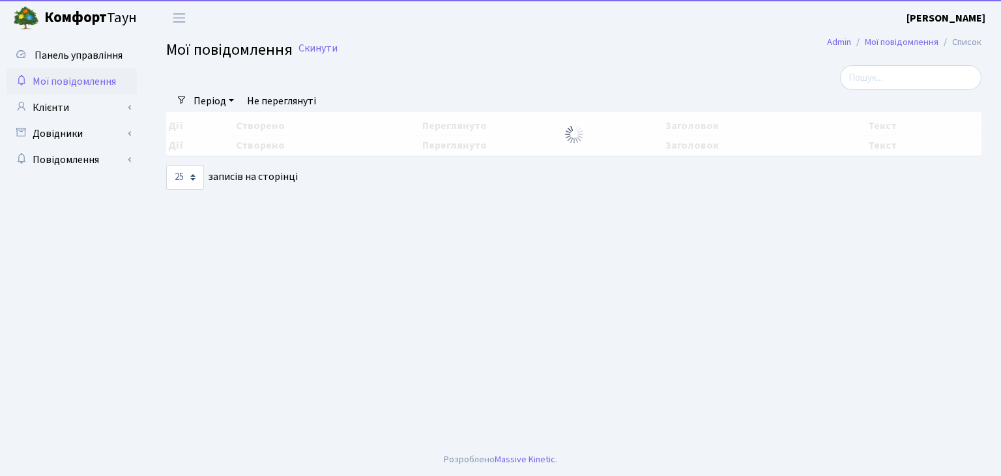
select select "25"
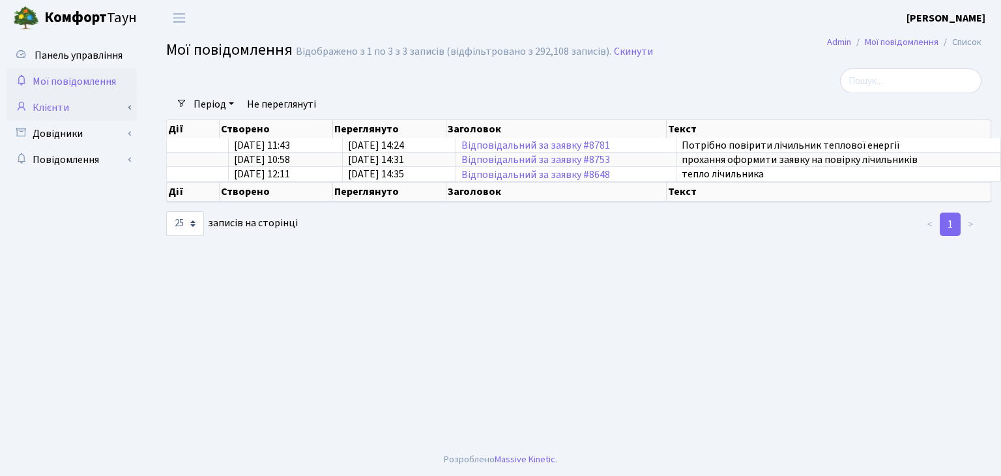
click at [50, 101] on link "Клієнти" at bounding box center [72, 107] width 130 height 26
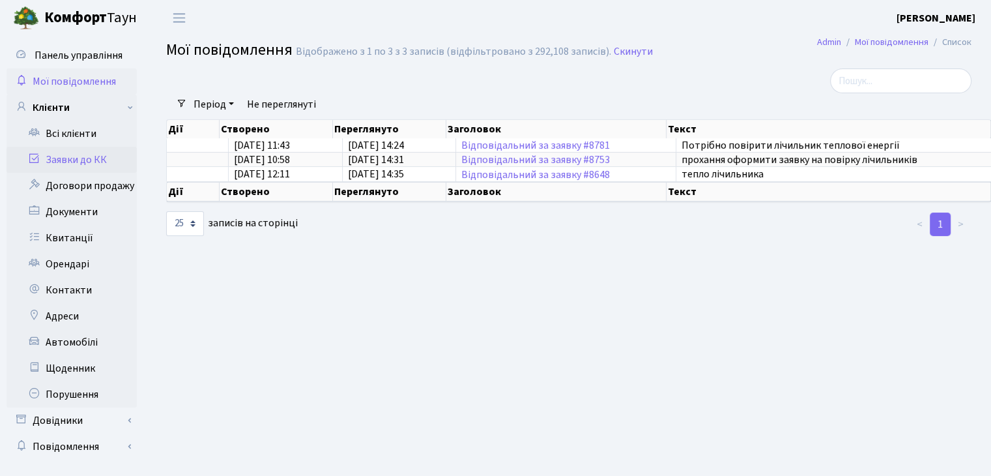
click at [69, 155] on link "Заявки до КК" at bounding box center [72, 160] width 130 height 26
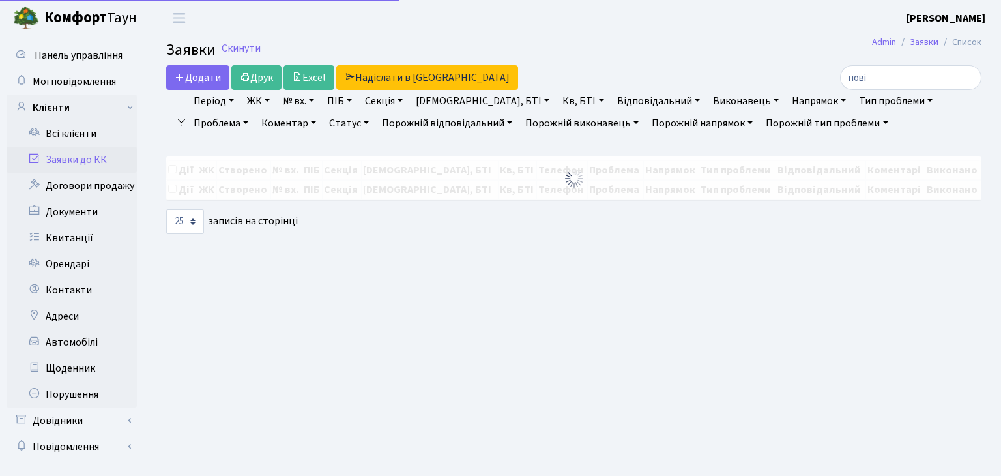
select select "25"
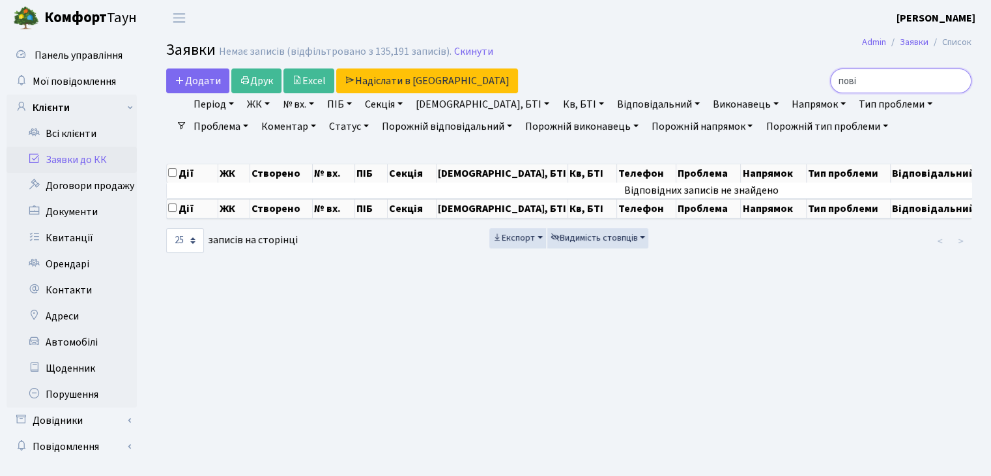
click at [903, 78] on input "пові" at bounding box center [900, 80] width 141 height 25
type input "л"
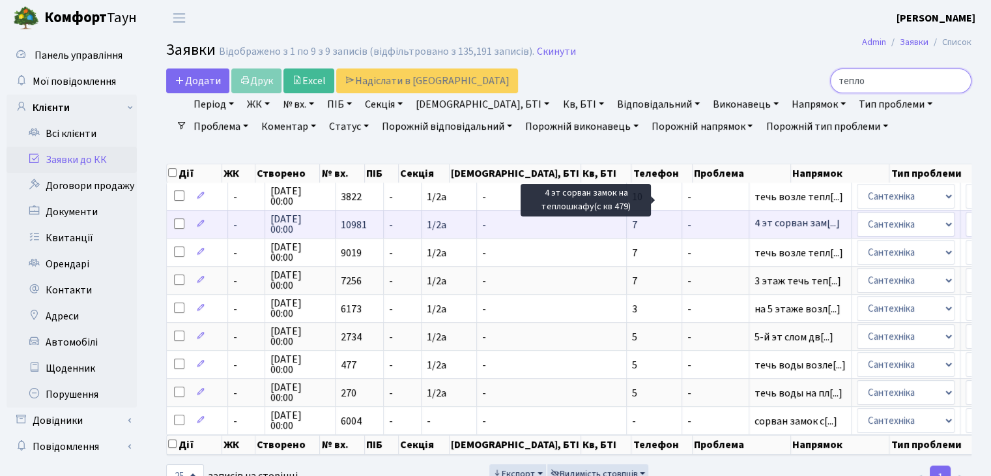
scroll to position [33, 0]
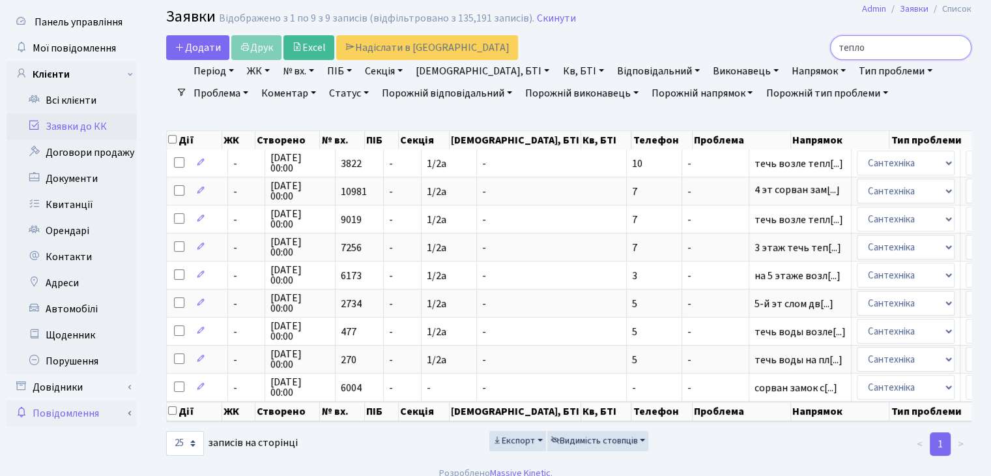
type input "тепло"
click at [46, 405] on link "Повідомлення" at bounding box center [72, 413] width 130 height 26
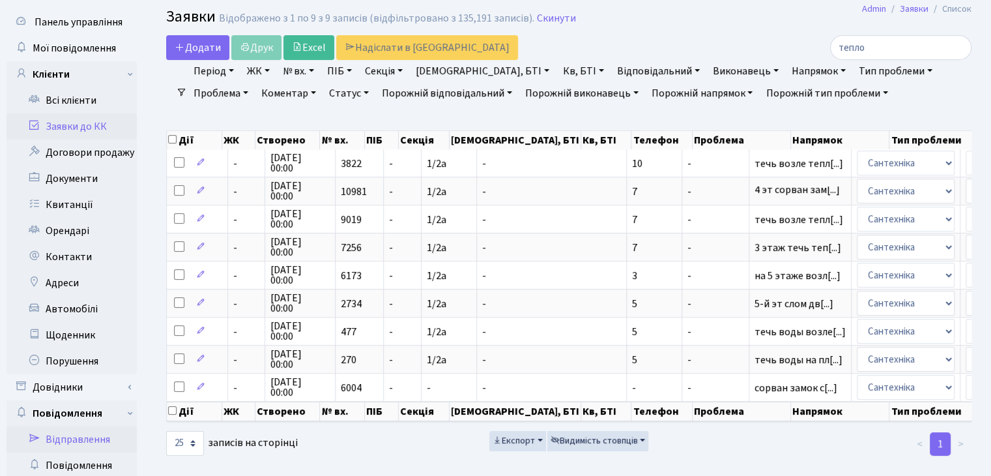
scroll to position [75, 0]
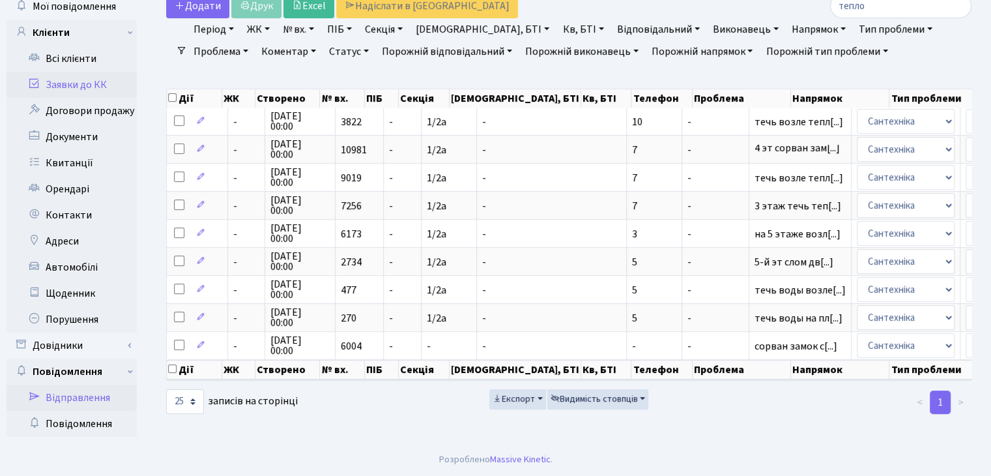
click at [63, 387] on link "Відправлення" at bounding box center [72, 397] width 130 height 26
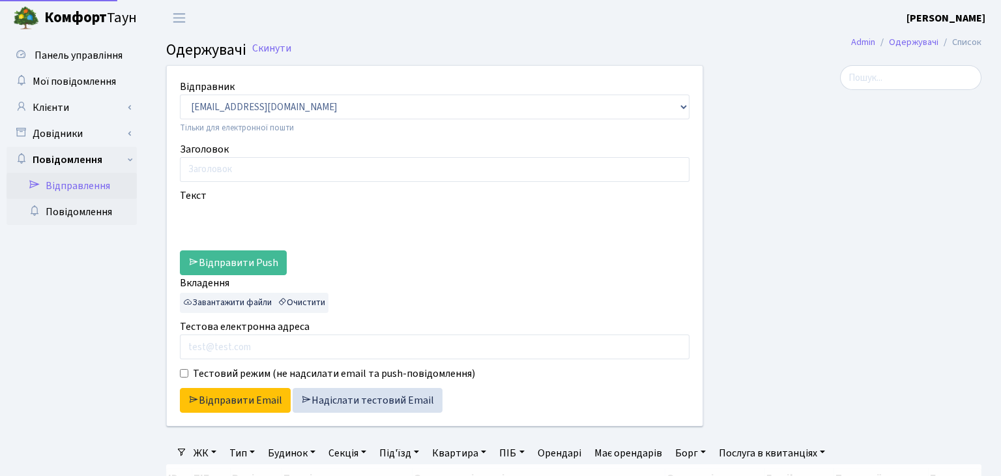
select select "25"
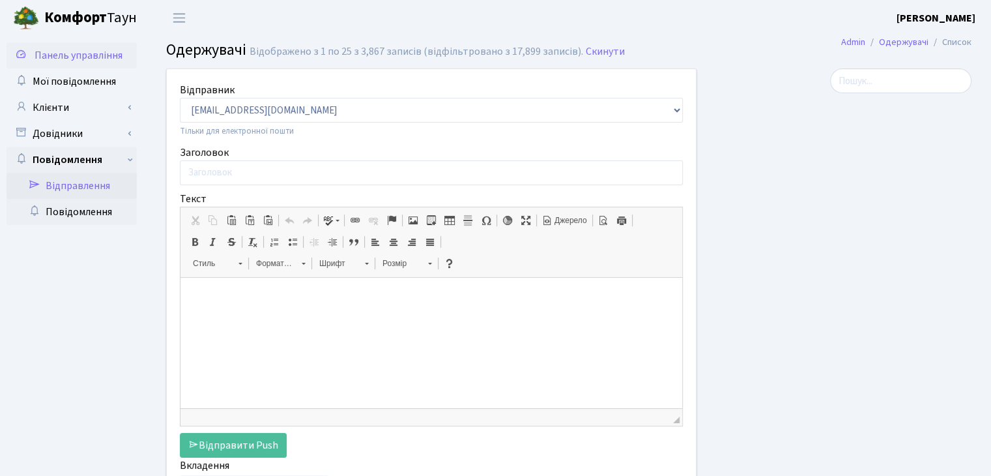
click at [85, 55] on span "Панель управління" at bounding box center [79, 55] width 88 height 14
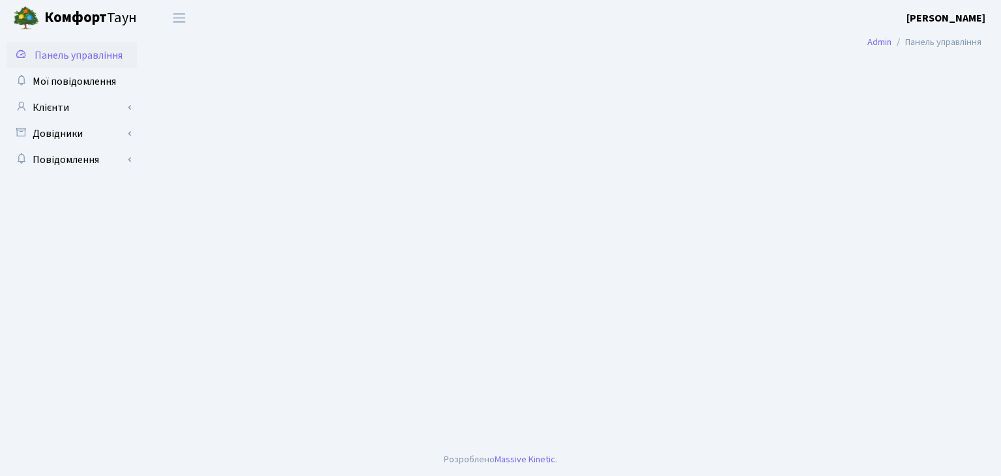
click at [942, 15] on b "[PERSON_NAME]" at bounding box center [945, 18] width 79 height 14
click at [928, 35] on link "Мій обліковий запис" at bounding box center [920, 41] width 130 height 20
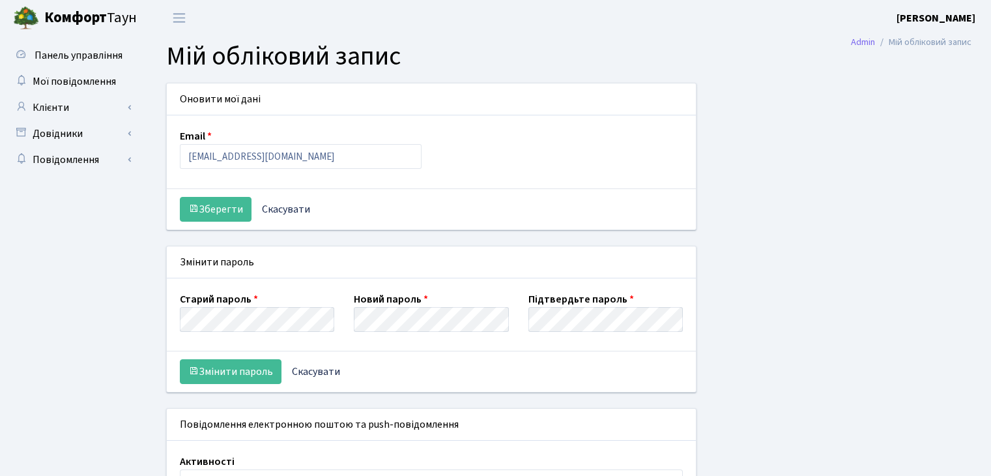
select select
click at [73, 74] on span "Мої повідомлення" at bounding box center [74, 81] width 83 height 14
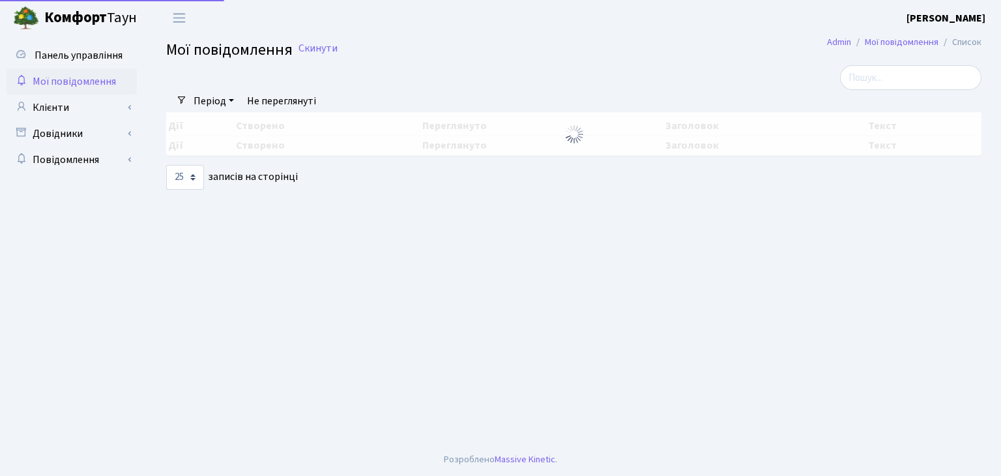
select select "25"
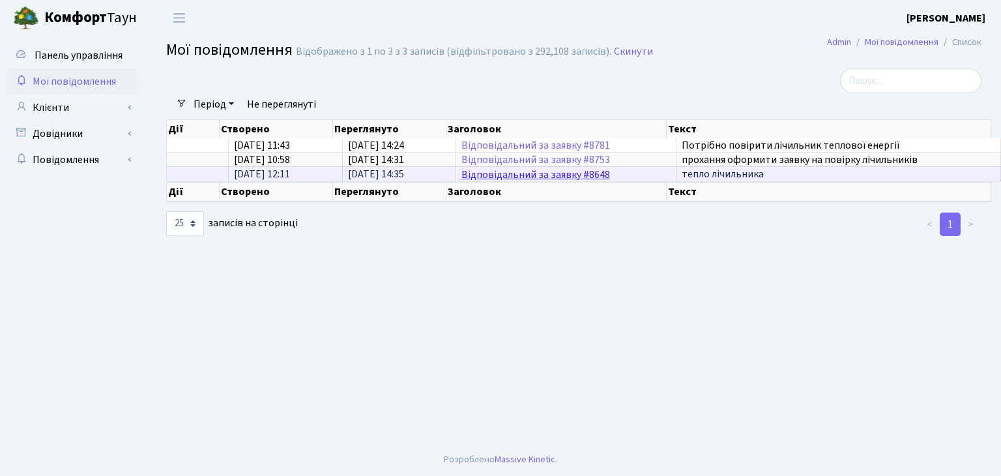
click at [482, 171] on link "Відповідальний за заявку #8648" at bounding box center [535, 174] width 149 height 14
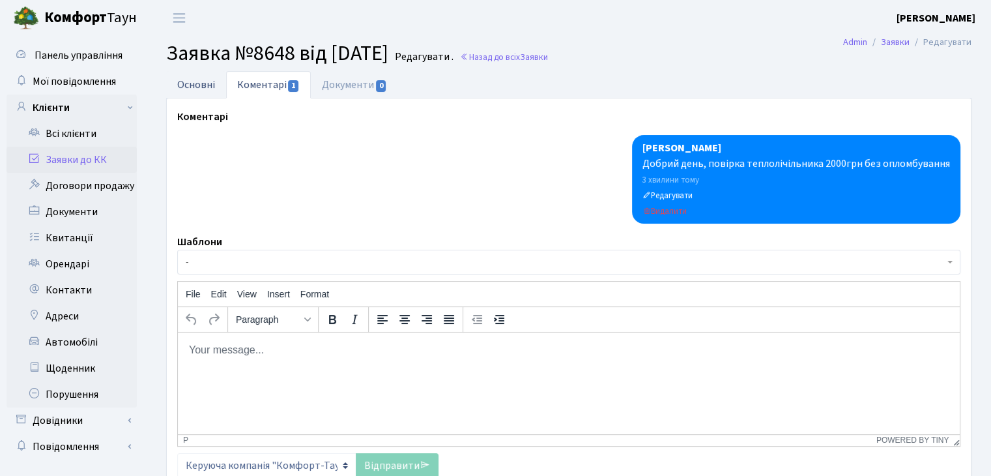
click at [197, 87] on link "Основні" at bounding box center [196, 84] width 60 height 27
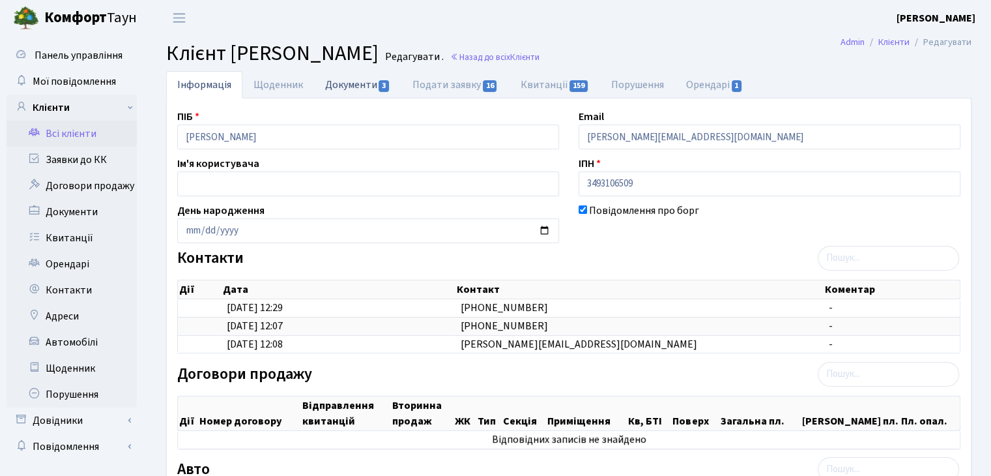
click at [352, 77] on link "Документи 3" at bounding box center [357, 84] width 87 height 27
select select "25"
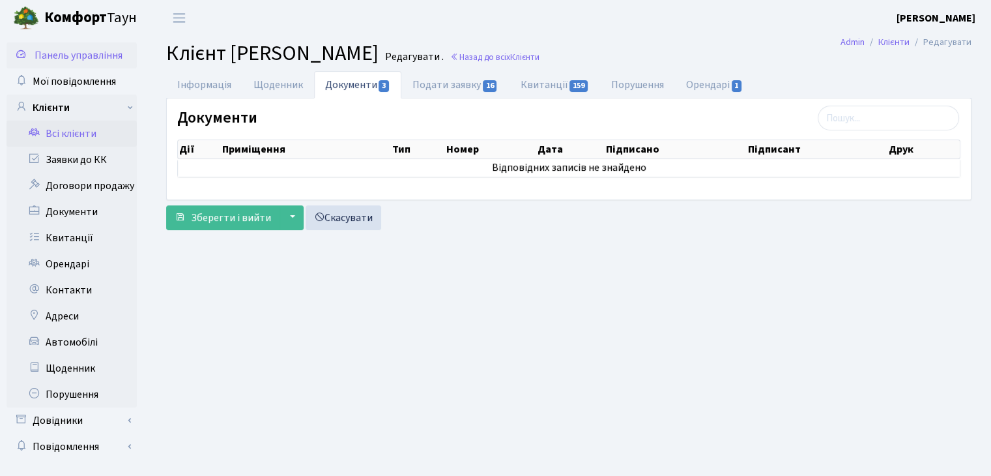
click at [89, 63] on link "Панель управління" at bounding box center [72, 55] width 130 height 26
